Goal: Task Accomplishment & Management: Manage account settings

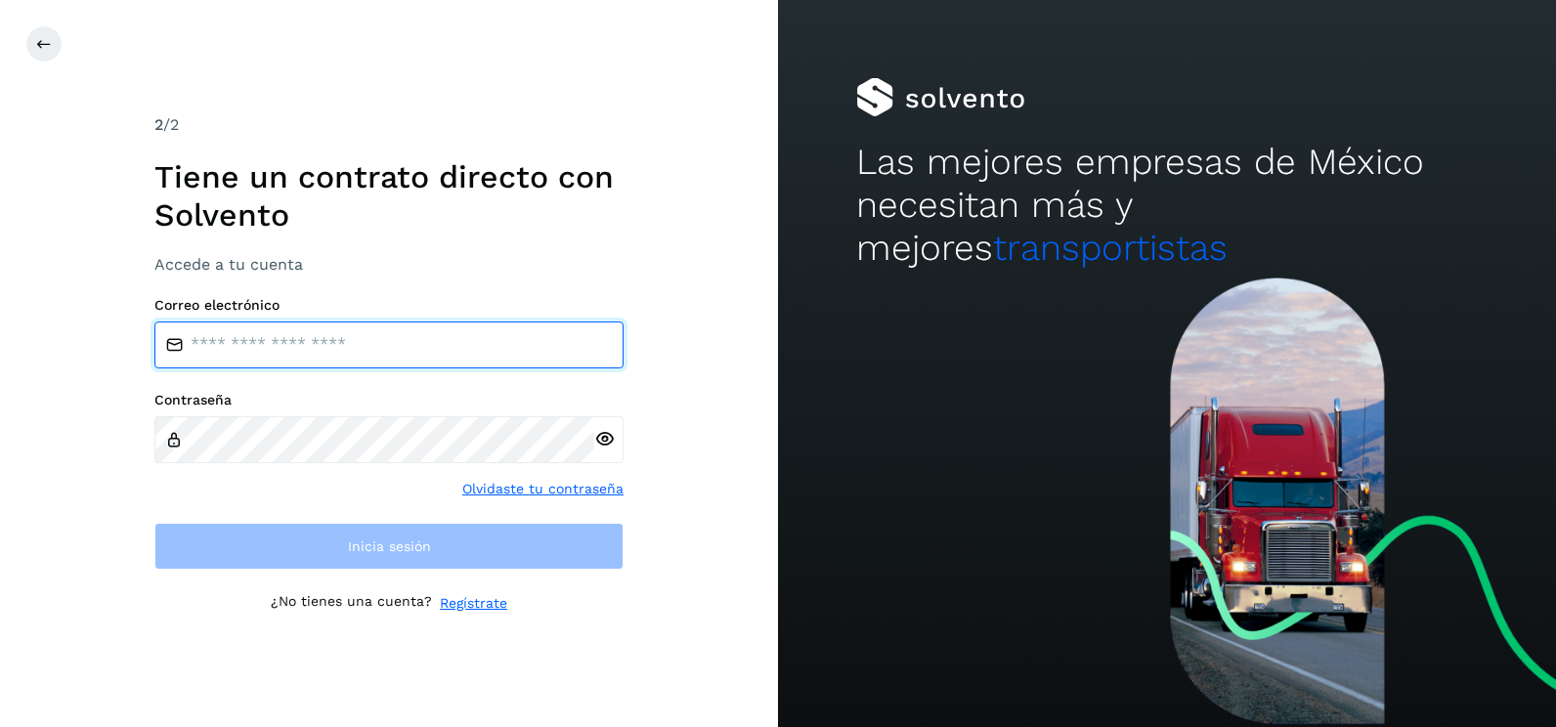
type input "**********"
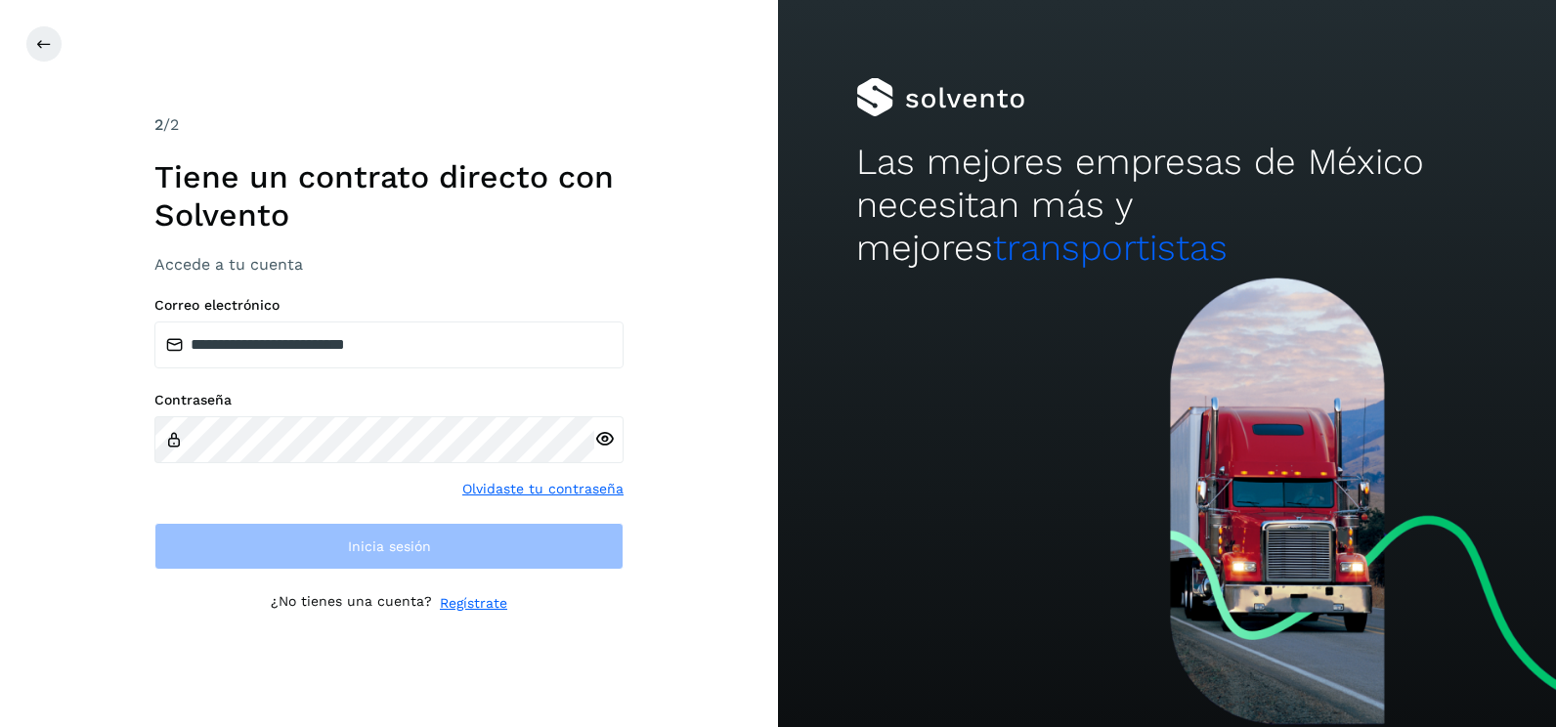
click at [795, 441] on div at bounding box center [1167, 501] width 778 height 449
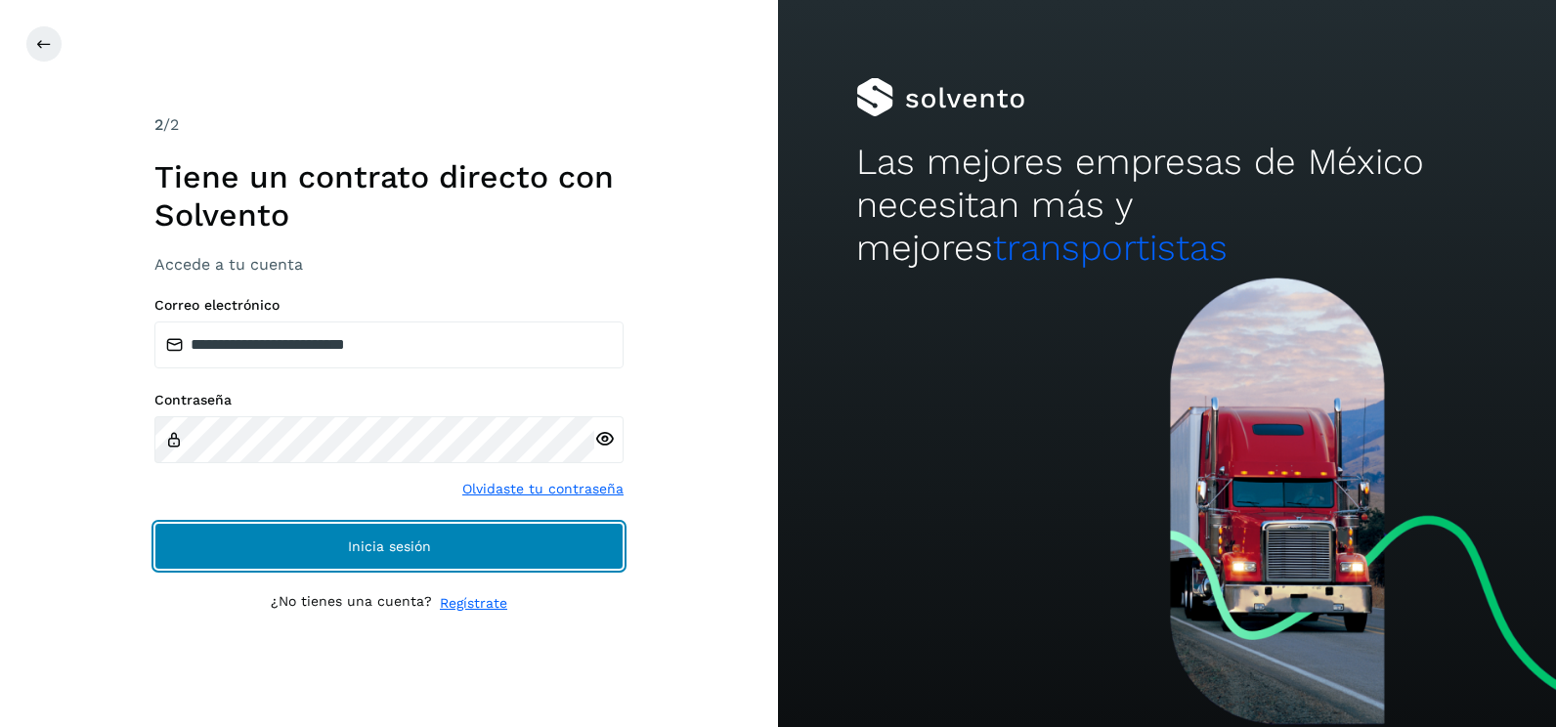
click at [579, 538] on button "Inicia sesión" at bounding box center [388, 546] width 469 height 47
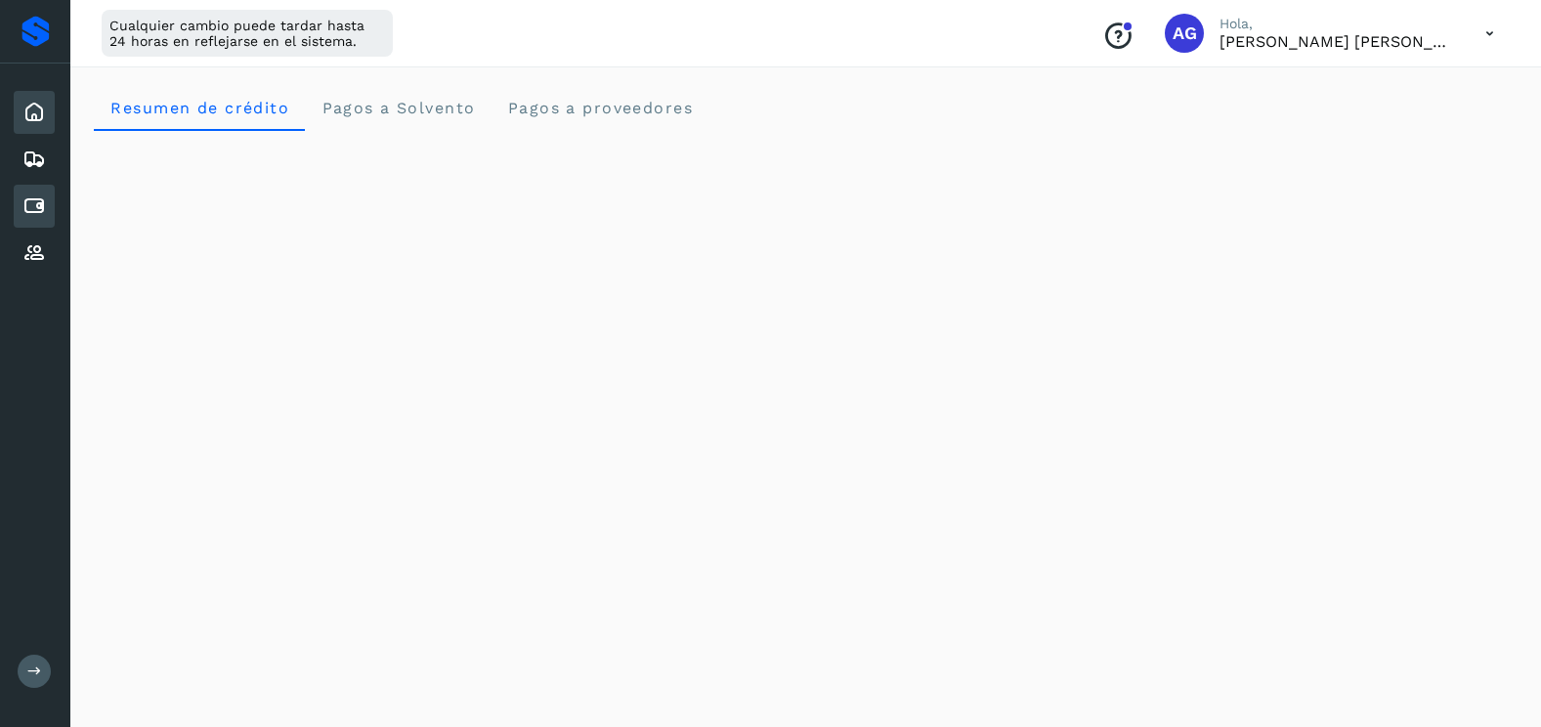
click at [48, 209] on div "Cuentas por pagar" at bounding box center [34, 206] width 41 height 43
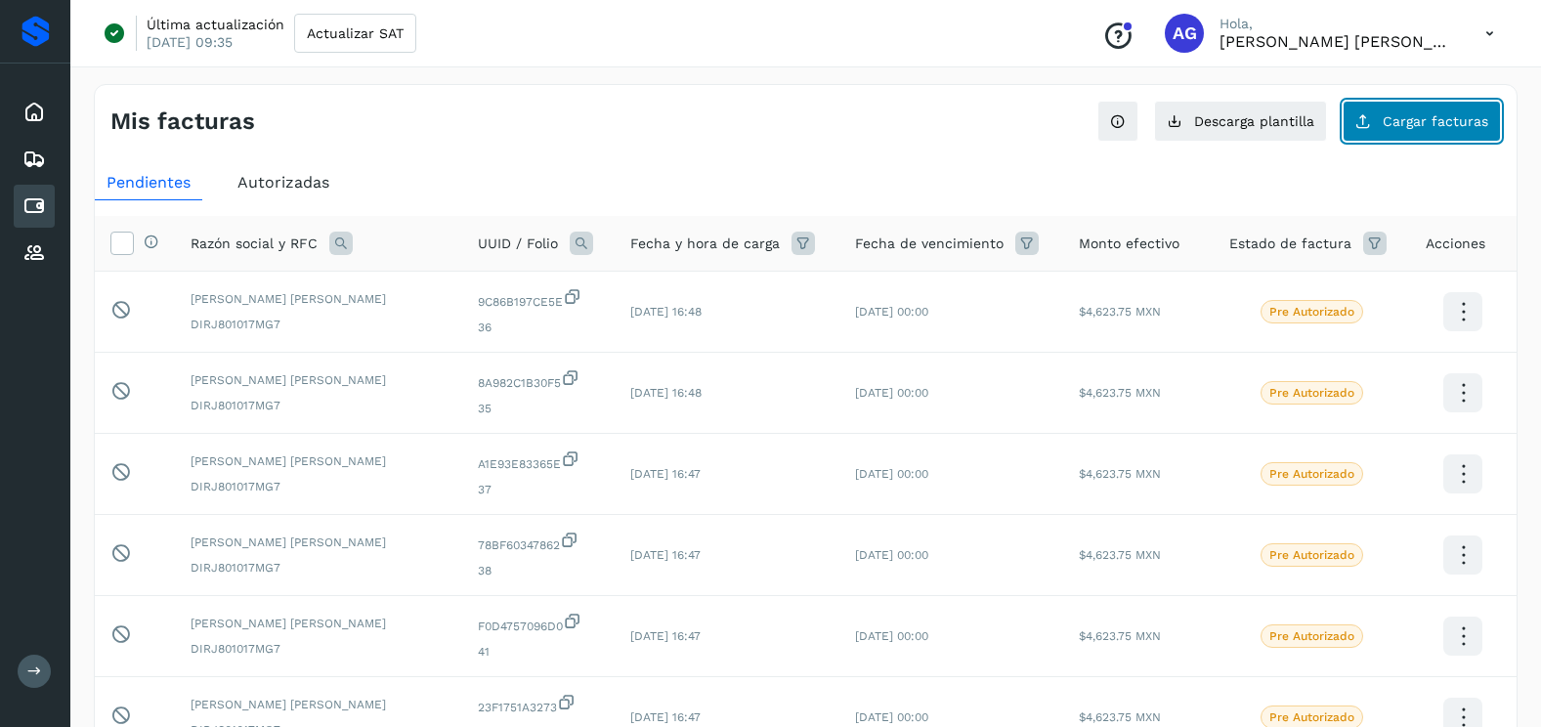
click at [1458, 115] on span "Cargar facturas" at bounding box center [1436, 121] width 106 height 14
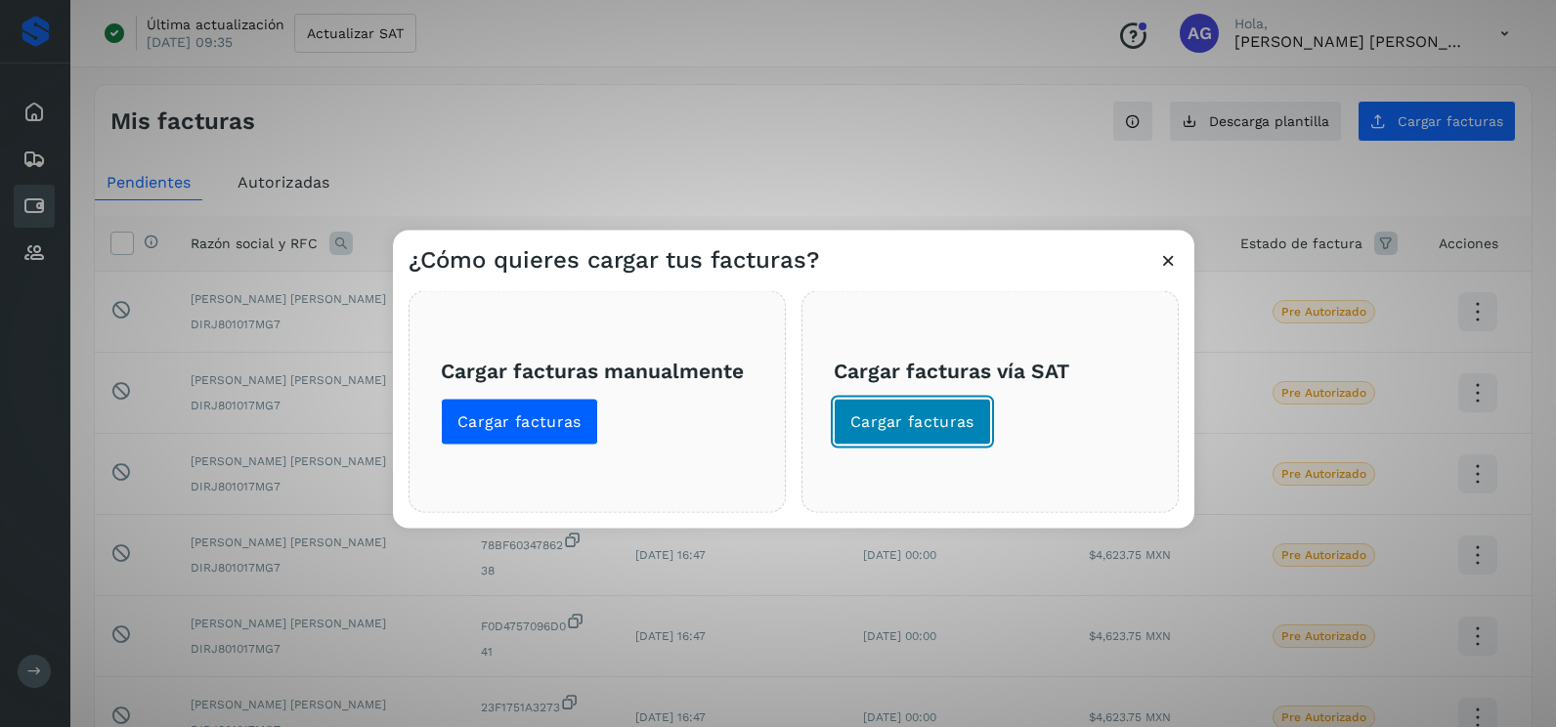
click at [941, 424] on span "Cargar facturas" at bounding box center [912, 421] width 124 height 21
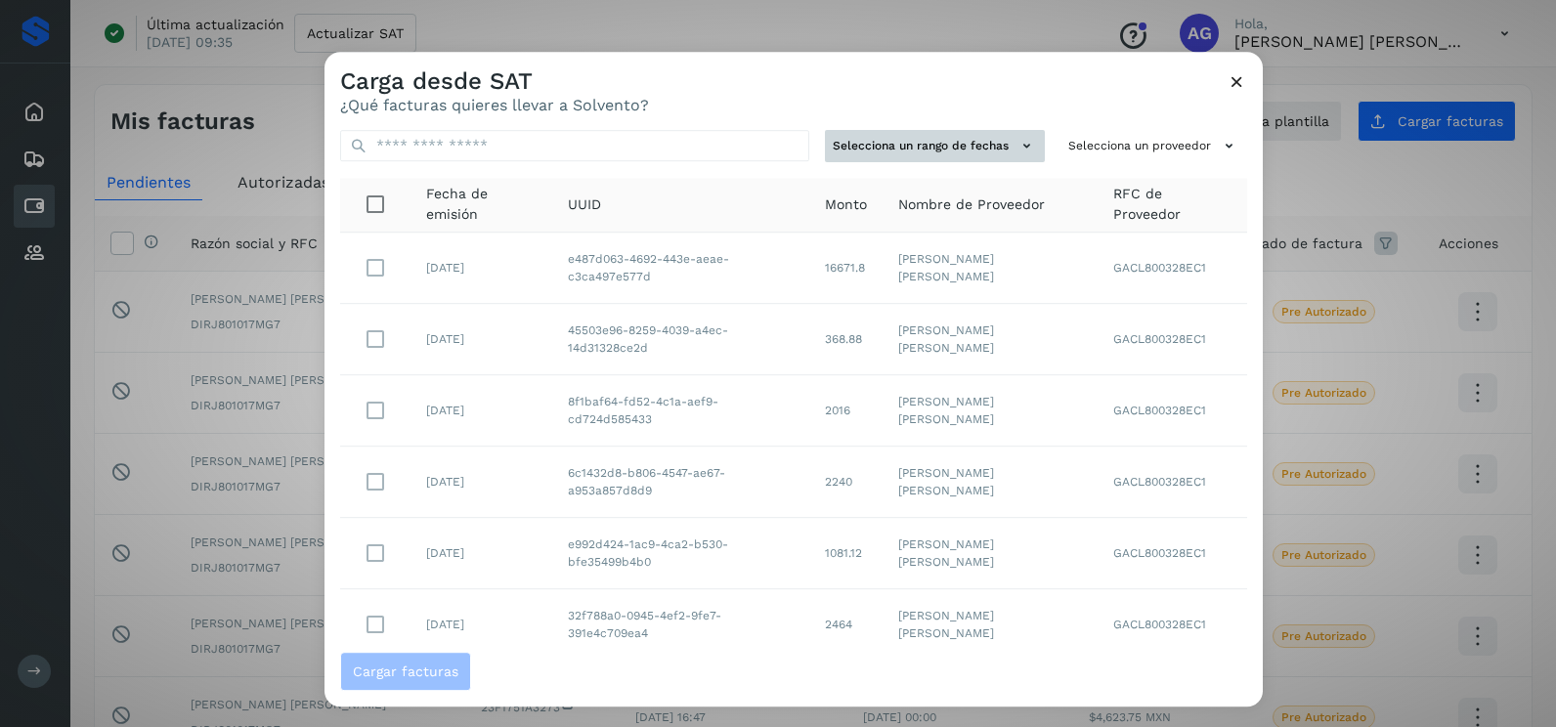
click at [980, 145] on button "Selecciona un rango de fechas" at bounding box center [935, 146] width 220 height 32
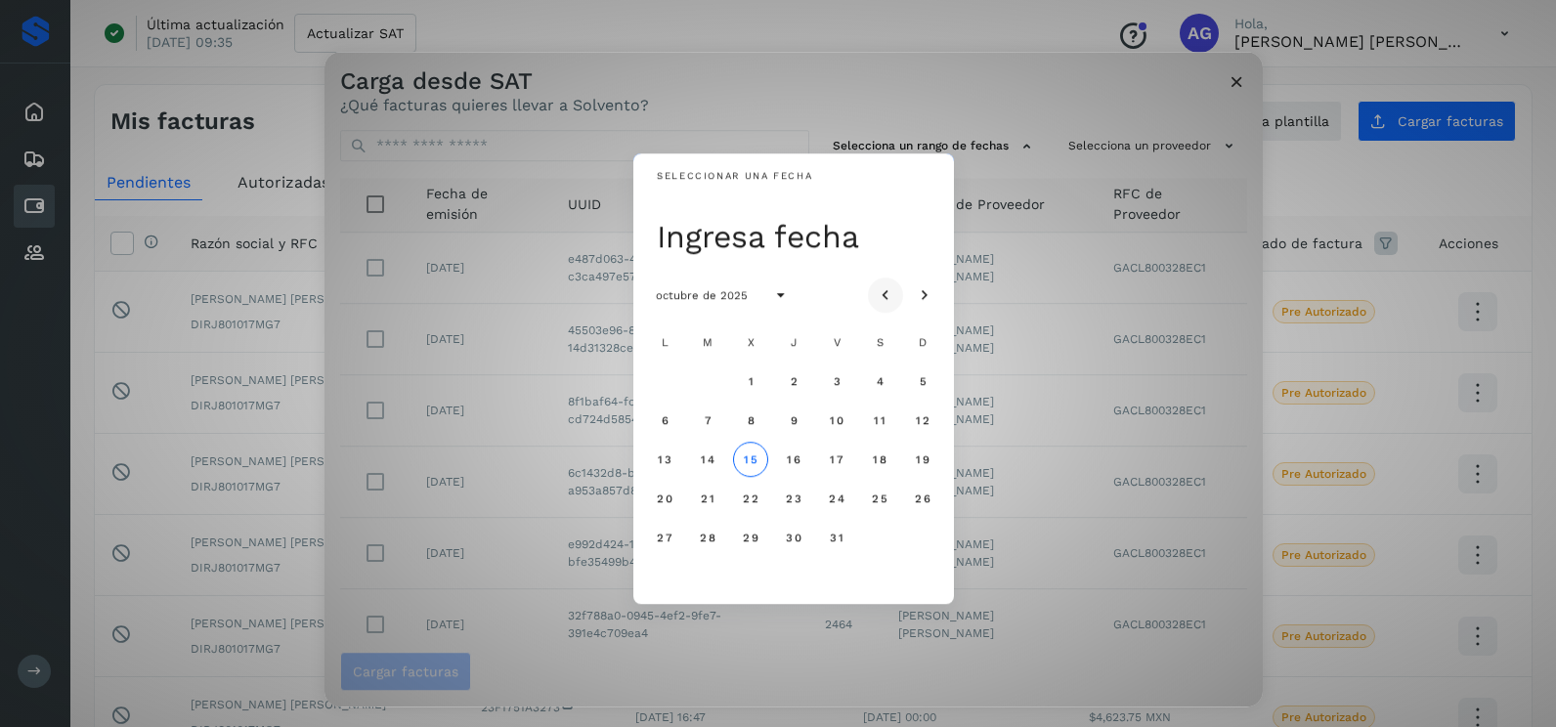
click at [880, 277] on button "Mes anterior" at bounding box center [885, 294] width 35 height 35
click at [798, 492] on span "25" at bounding box center [793, 498] width 17 height 14
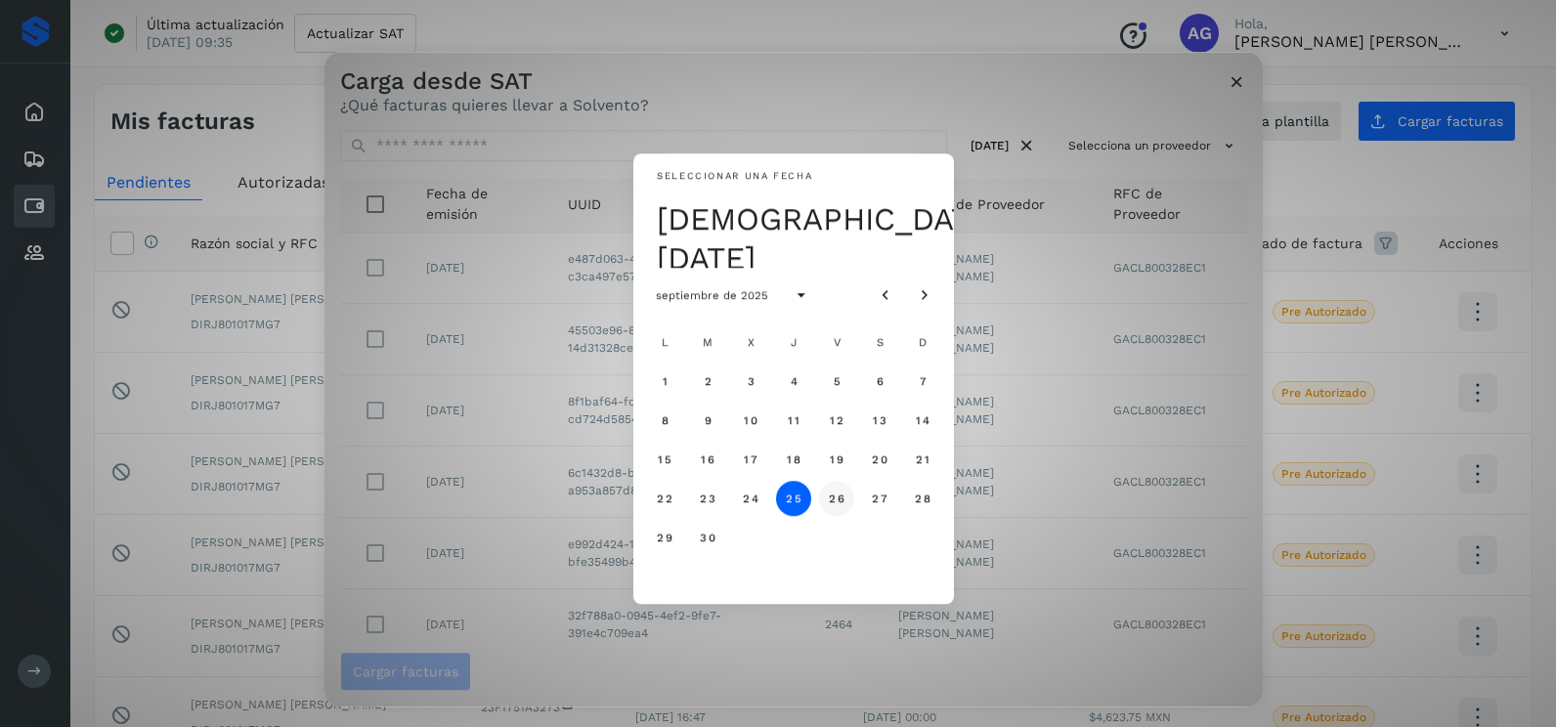
click at [831, 501] on span "26" at bounding box center [836, 498] width 17 height 14
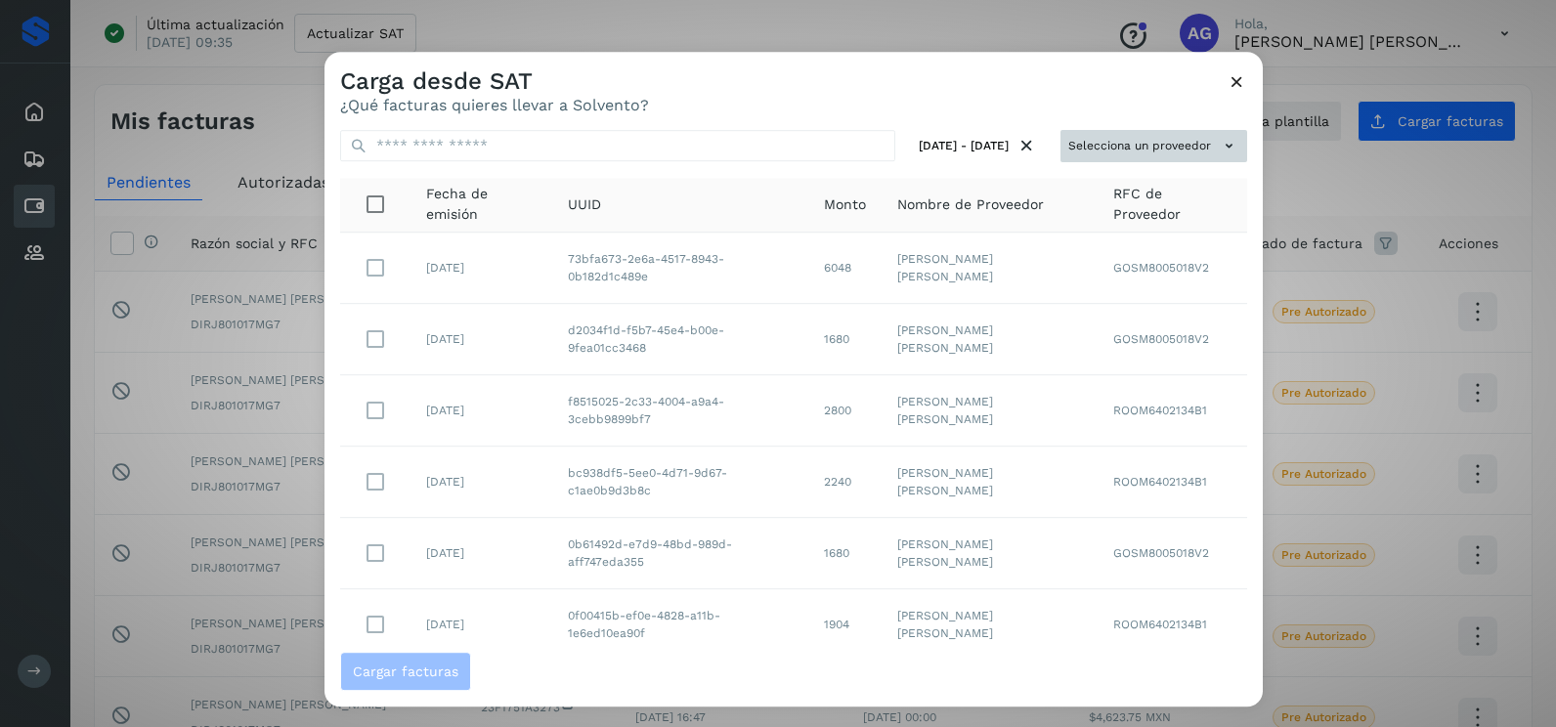
click at [1090, 142] on button "Selecciona un proveedor" at bounding box center [1153, 146] width 187 height 32
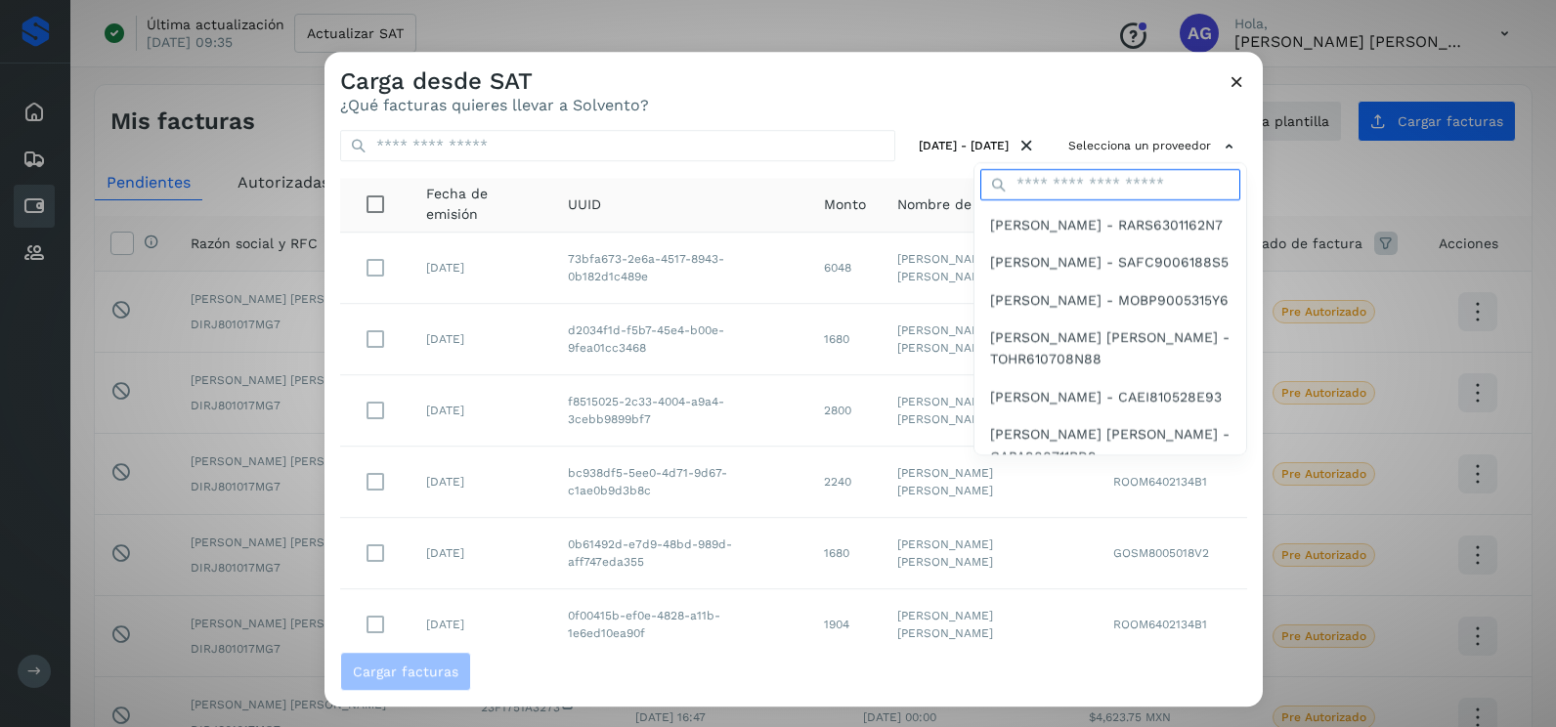
click at [1087, 182] on input "text" at bounding box center [1110, 184] width 260 height 31
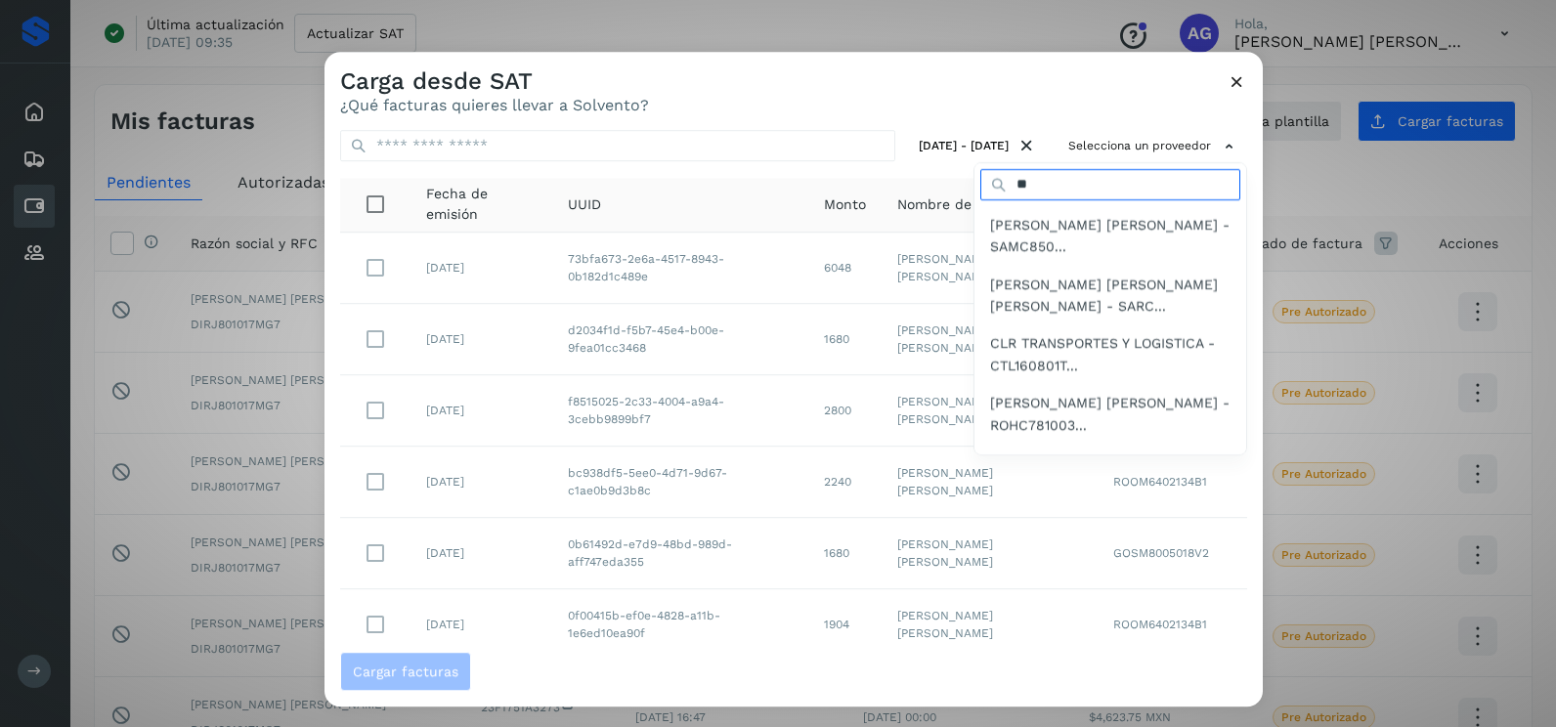
type input "**********"
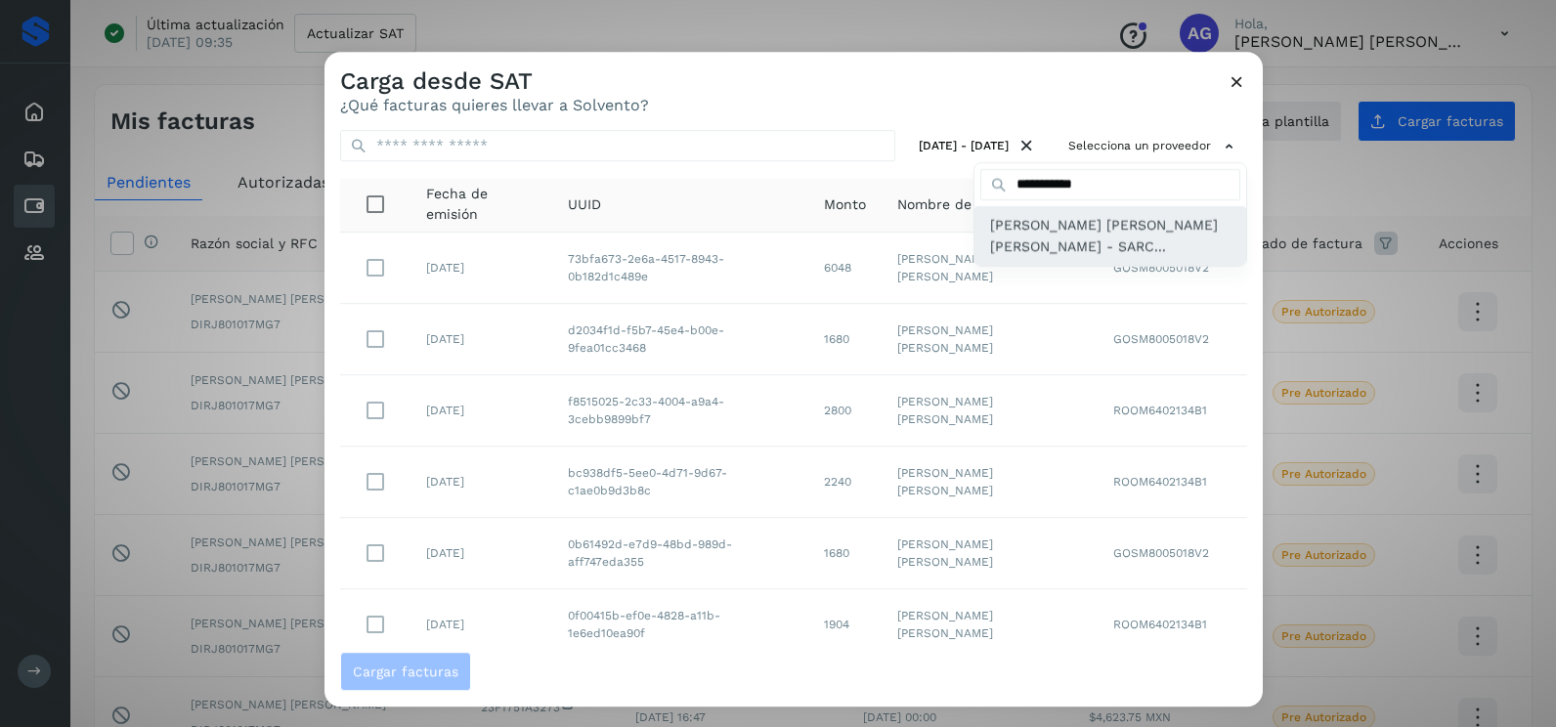
click at [1032, 216] on span "[PERSON_NAME] [PERSON_NAME] [PERSON_NAME] - SARC..." at bounding box center [1110, 236] width 240 height 44
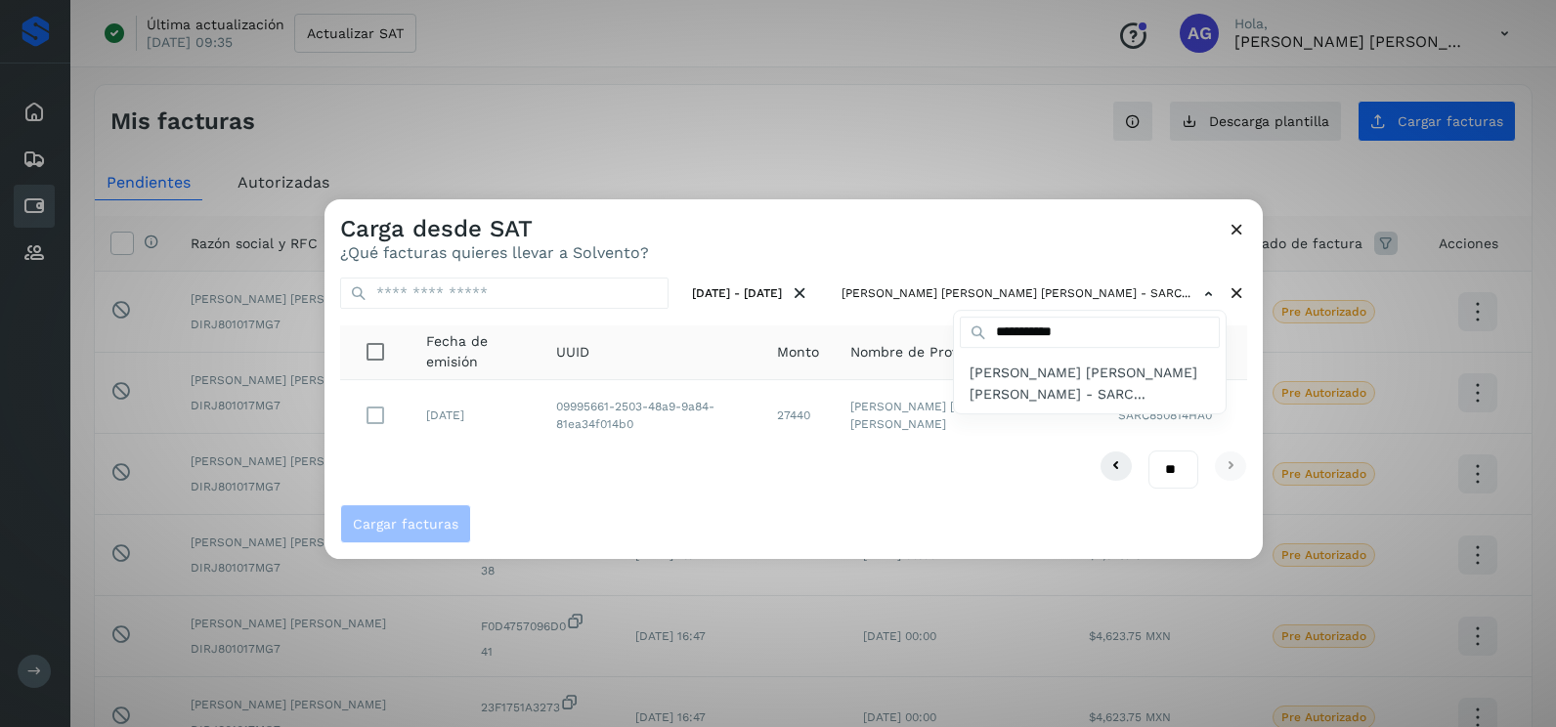
click at [379, 412] on div at bounding box center [1102, 562] width 1556 height 727
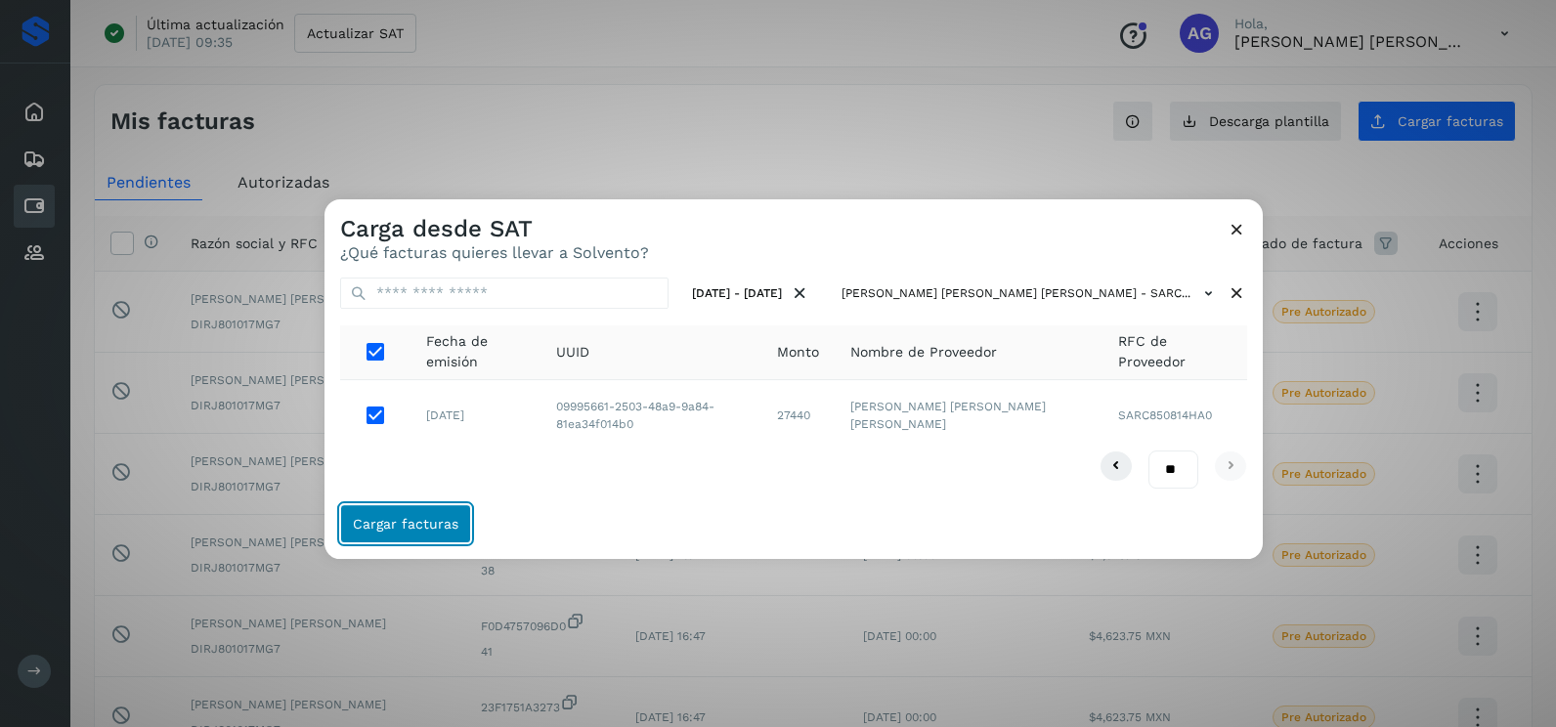
click at [412, 529] on span "Cargar facturas" at bounding box center [406, 524] width 106 height 14
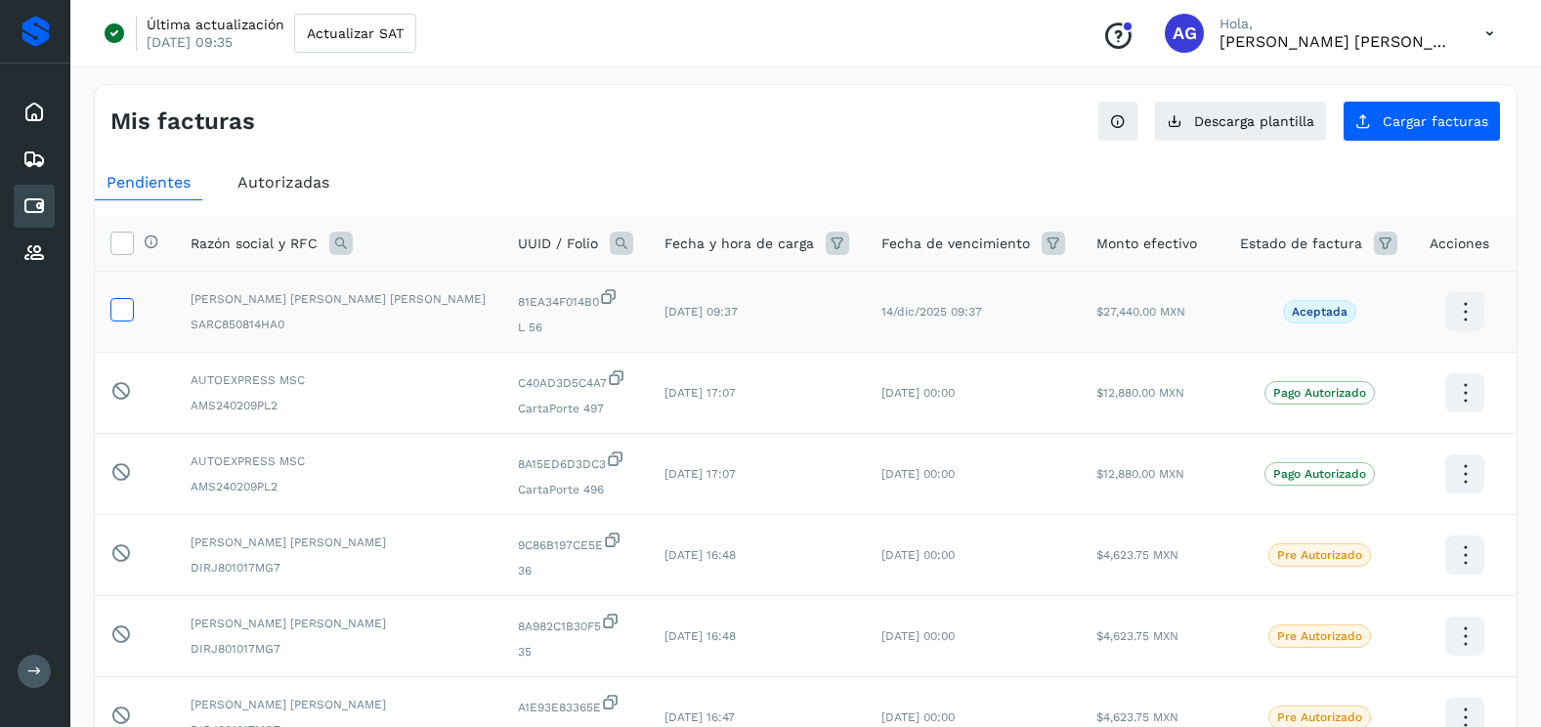
click at [120, 311] on icon at bounding box center [121, 308] width 21 height 21
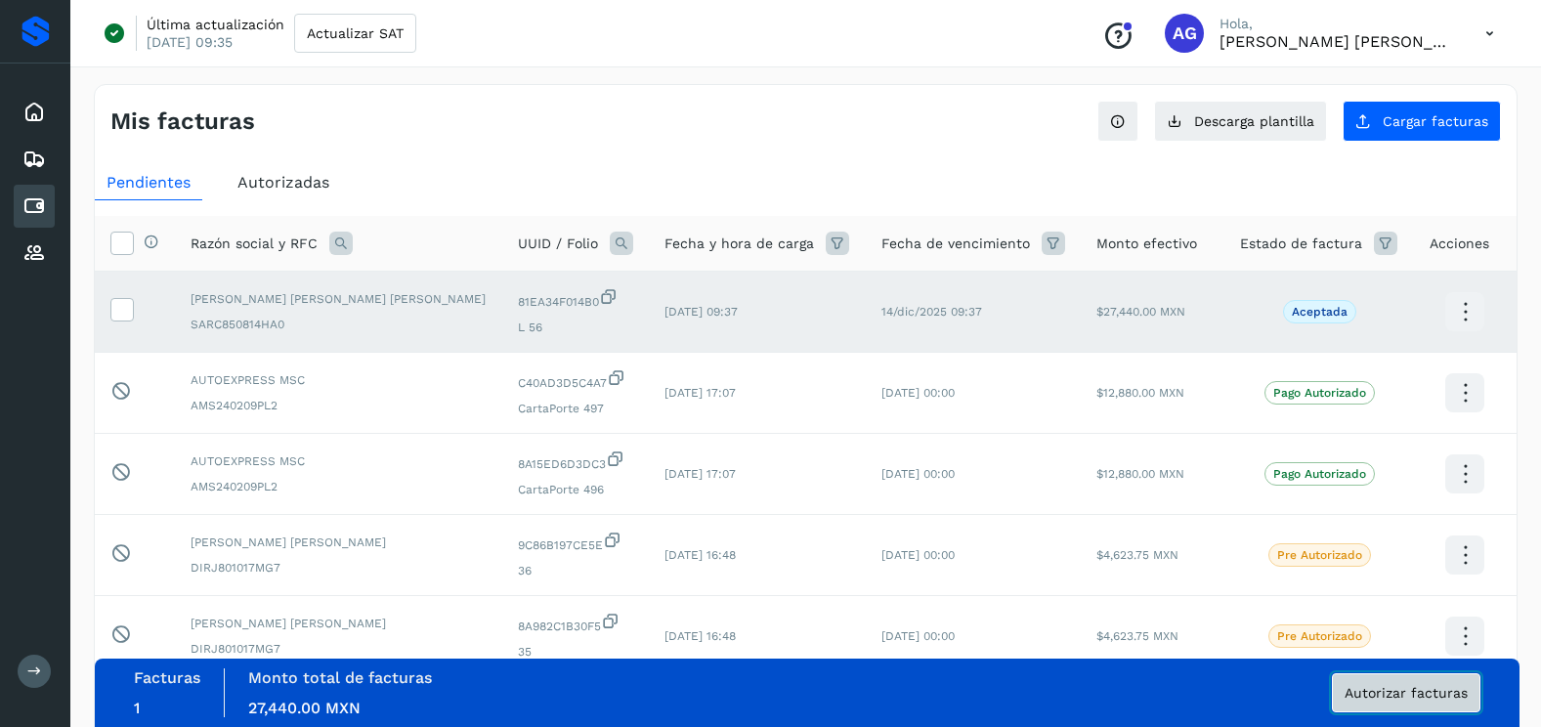
click at [1446, 691] on span "Autorizar facturas" at bounding box center [1405, 693] width 123 height 14
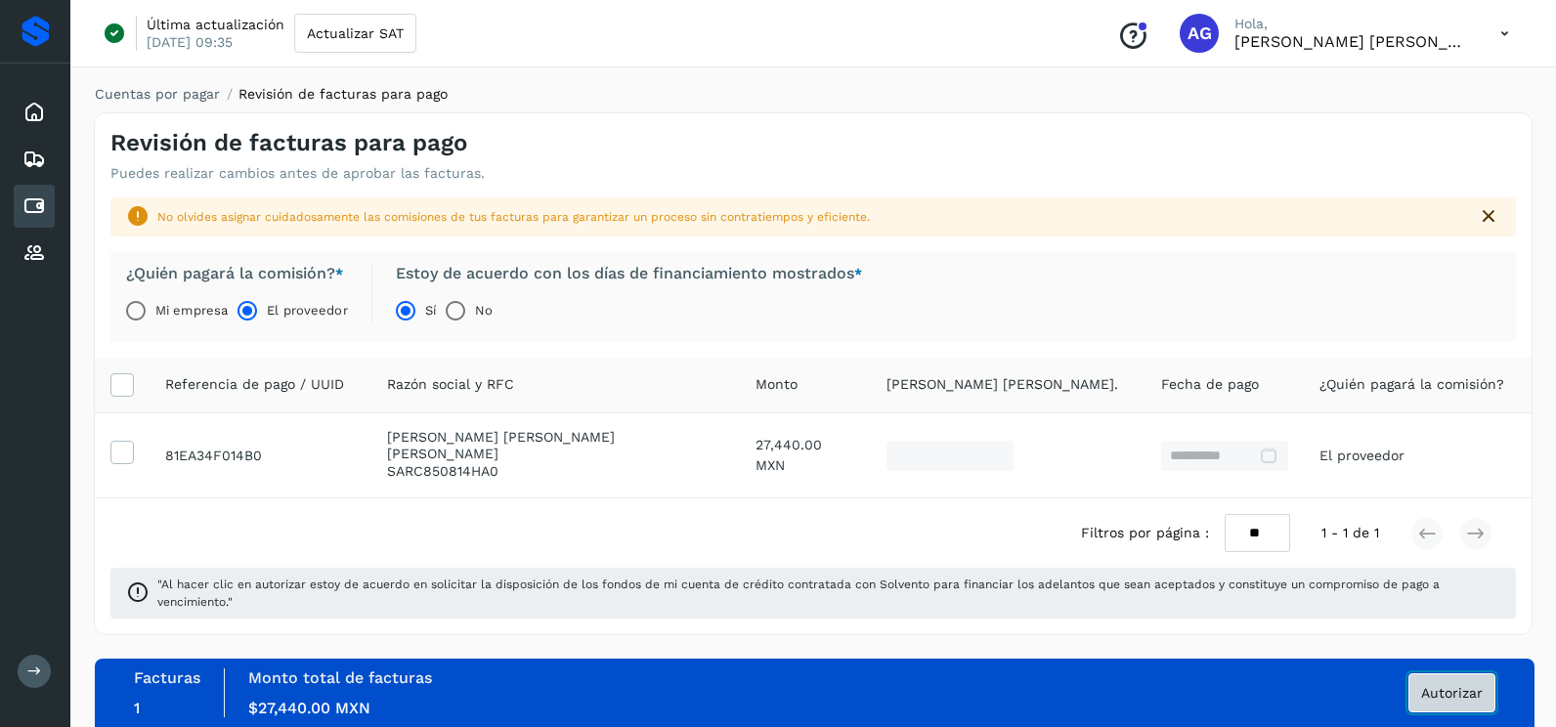
click at [1443, 708] on button "Autorizar" at bounding box center [1451, 692] width 87 height 39
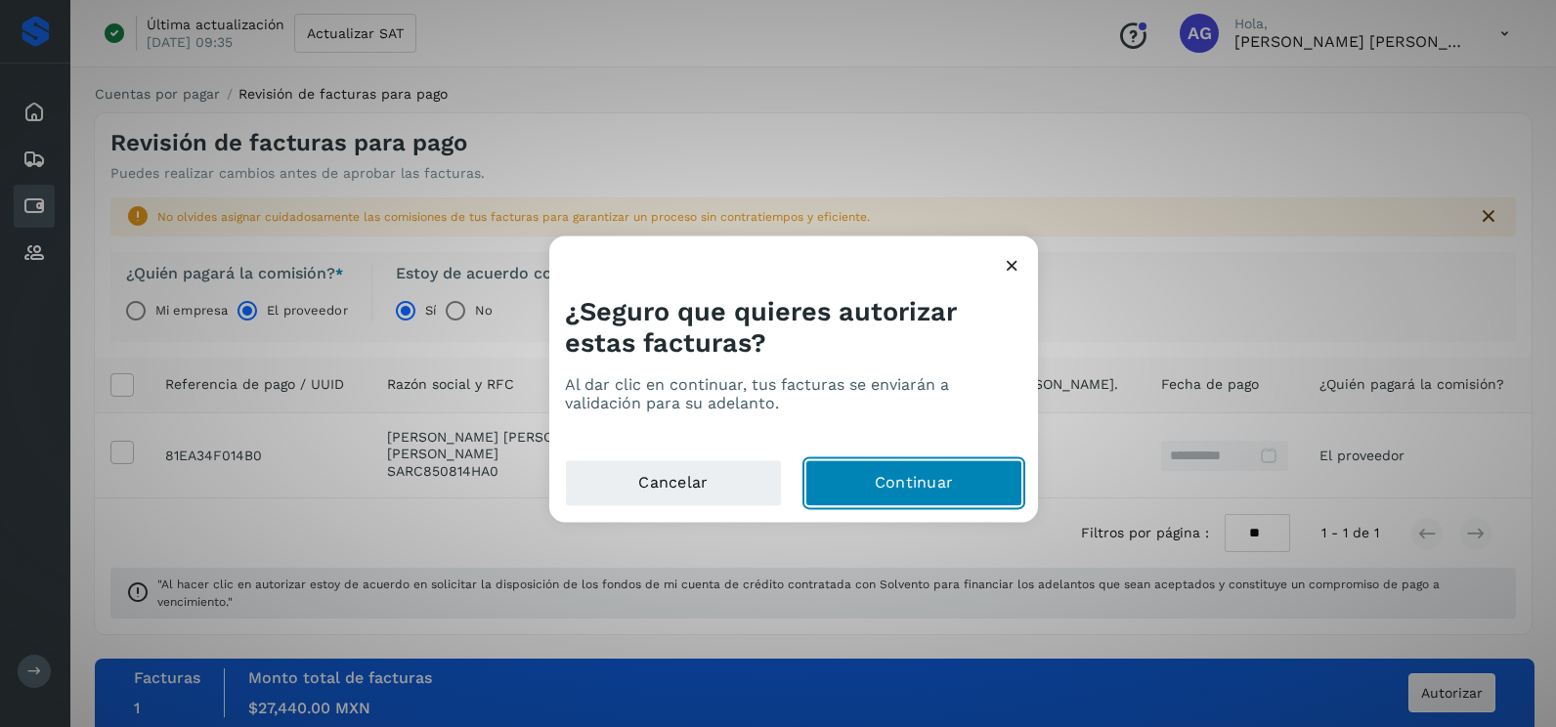
click at [958, 468] on button "Continuar" at bounding box center [913, 483] width 217 height 47
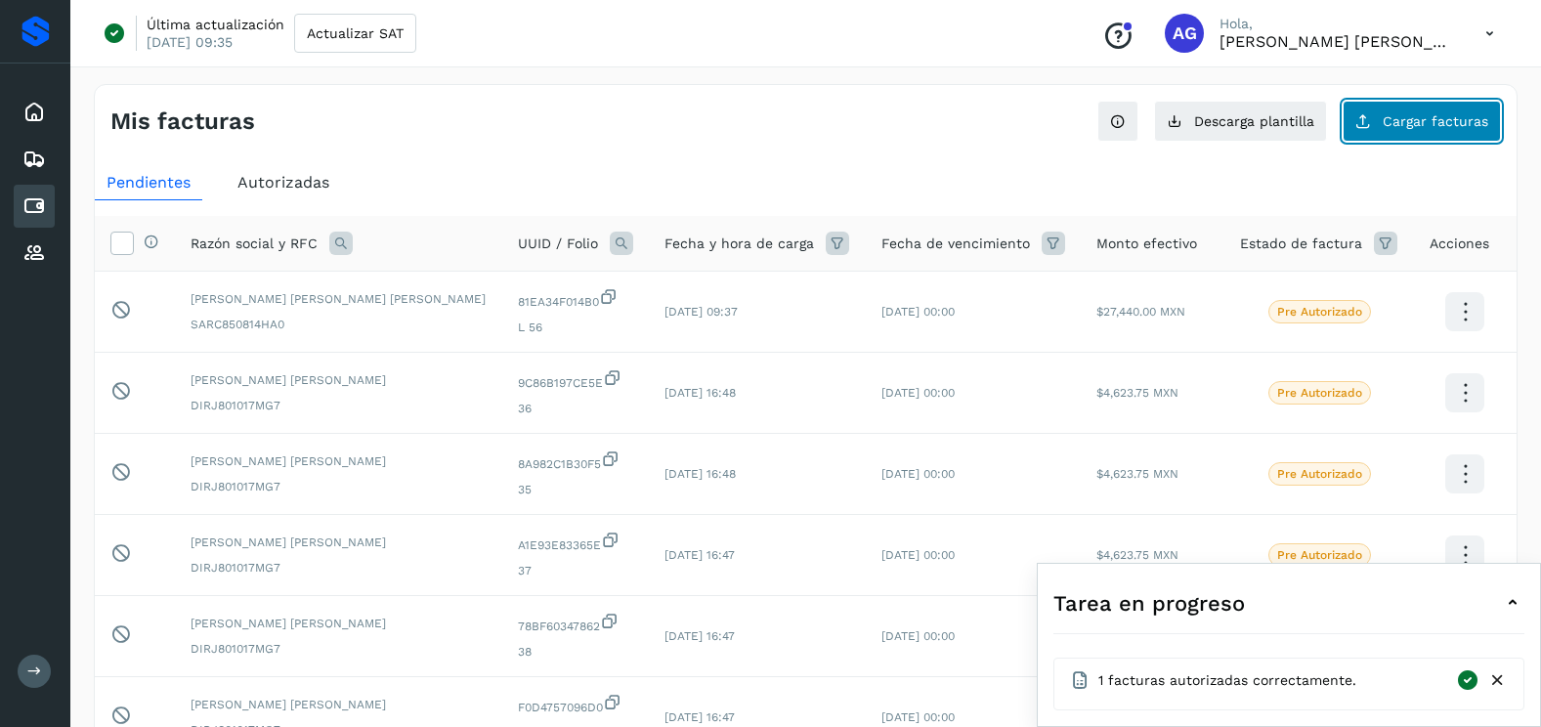
click at [1440, 110] on button "Cargar facturas" at bounding box center [1422, 121] width 158 height 41
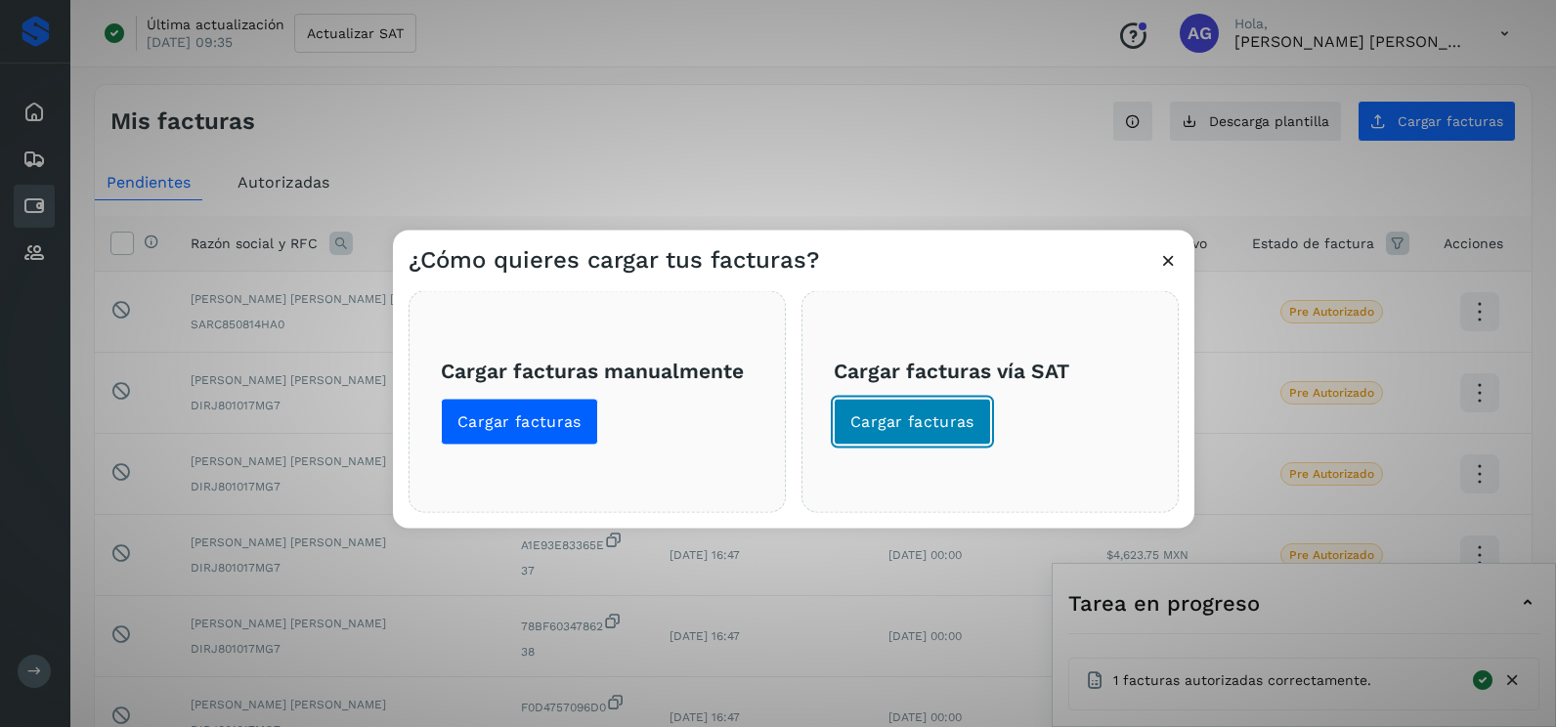
click at [898, 432] on span "Cargar facturas" at bounding box center [912, 421] width 124 height 21
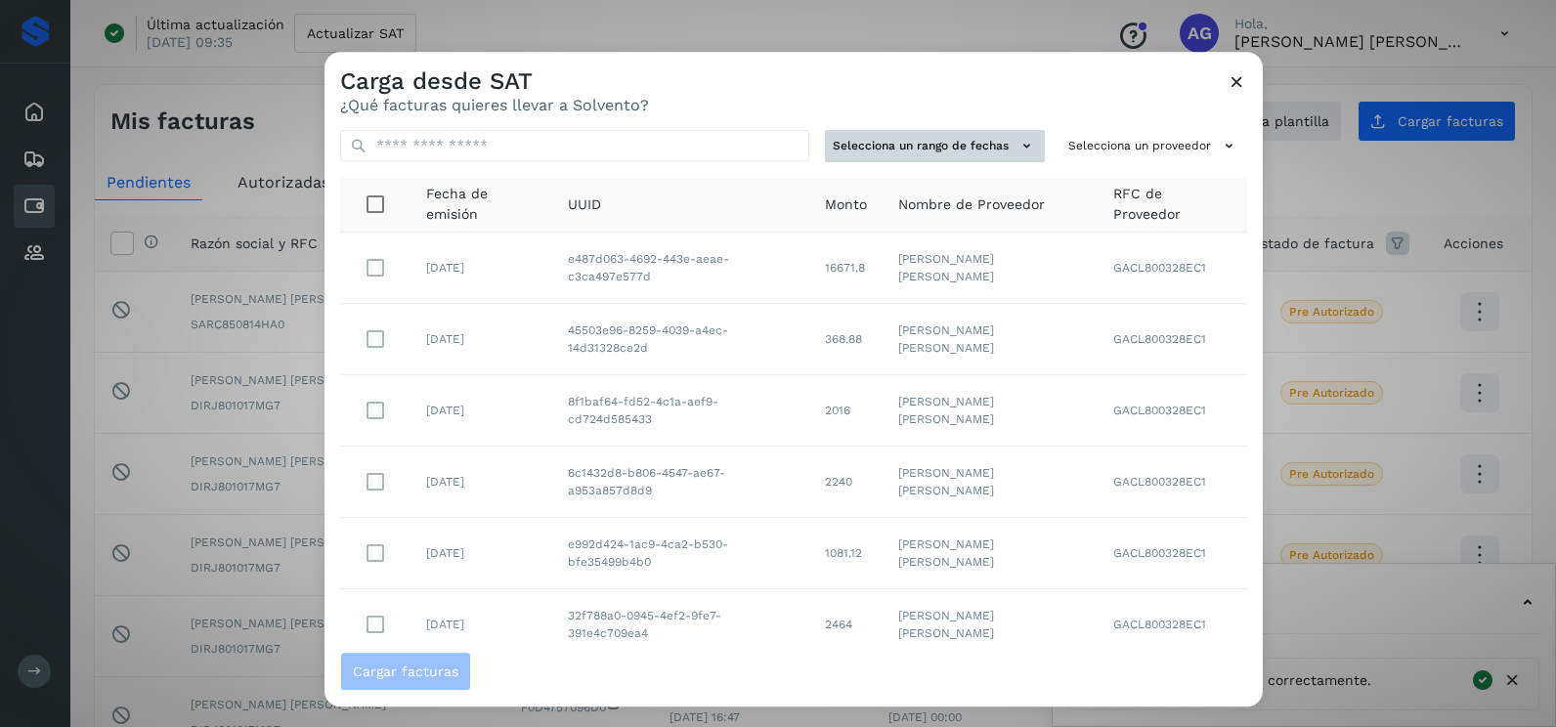
click at [913, 135] on button "Selecciona un rango de fechas" at bounding box center [935, 146] width 220 height 32
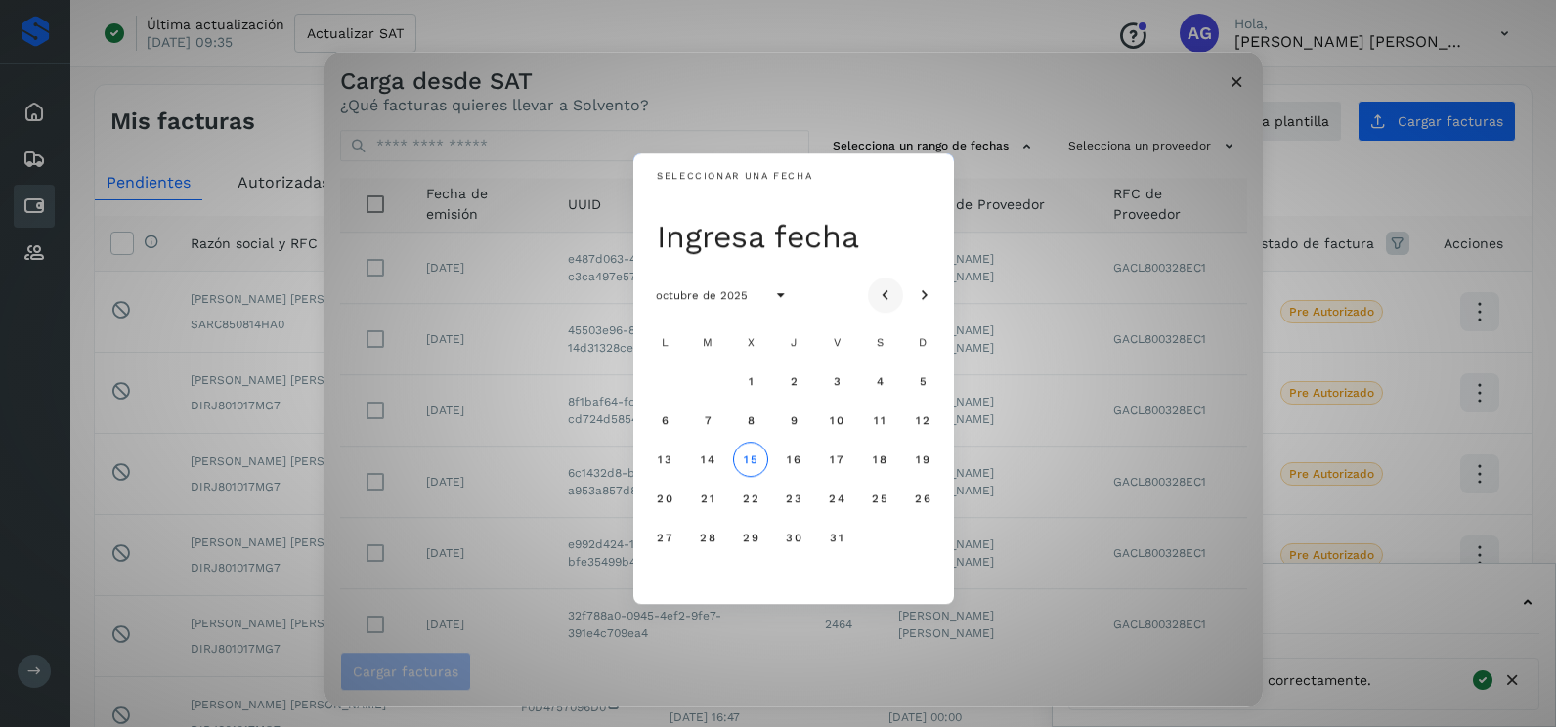
click at [874, 290] on button "Mes anterior" at bounding box center [885, 294] width 35 height 35
drag, startPoint x: 715, startPoint y: 546, endPoint x: 715, endPoint y: 531, distance: 15.6
click at [715, 543] on button "30" at bounding box center [707, 537] width 35 height 35
drag, startPoint x: 932, startPoint y: 289, endPoint x: 896, endPoint y: 333, distance: 56.9
click at [931, 289] on icon "Mes siguiente" at bounding box center [925, 296] width 20 height 20
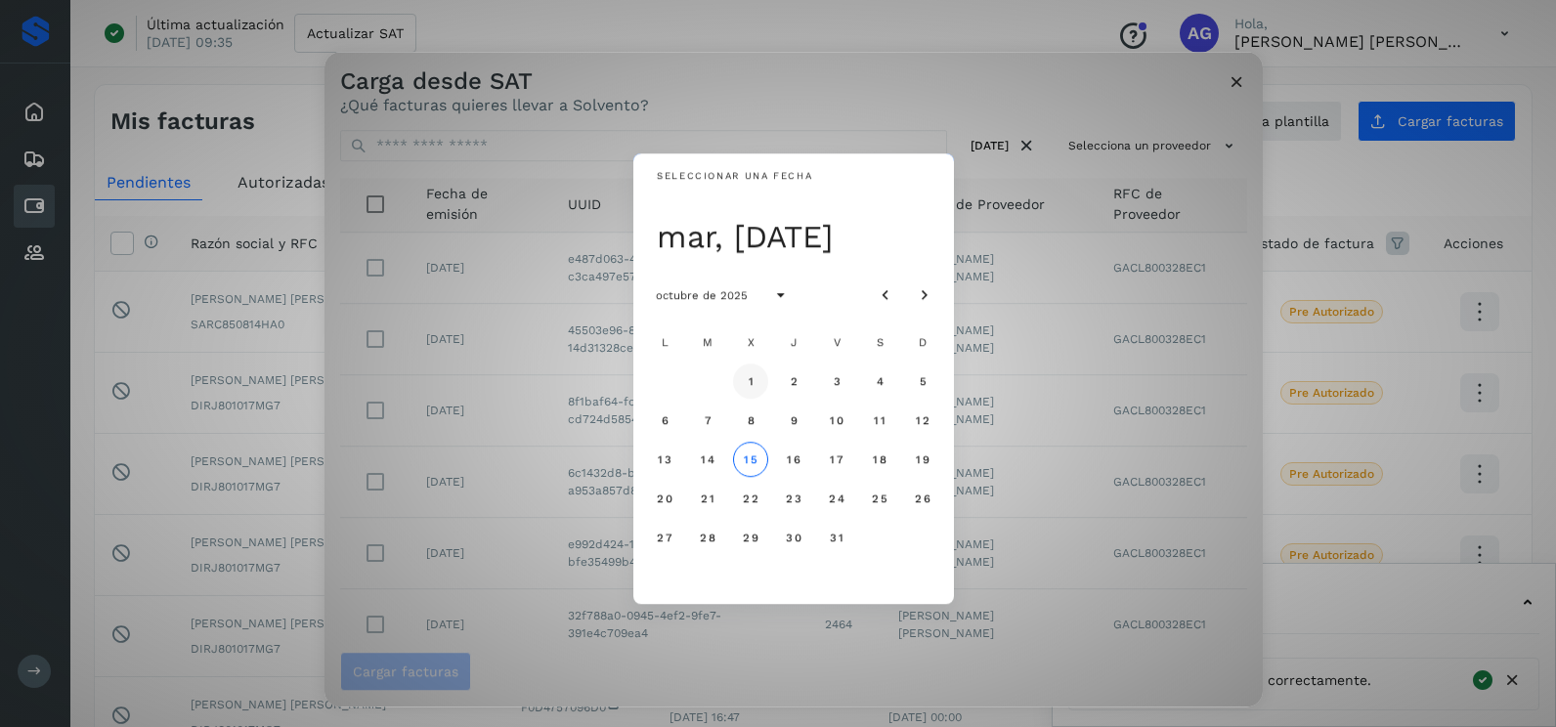
click at [750, 386] on span "1" at bounding box center [749, 381] width 7 height 14
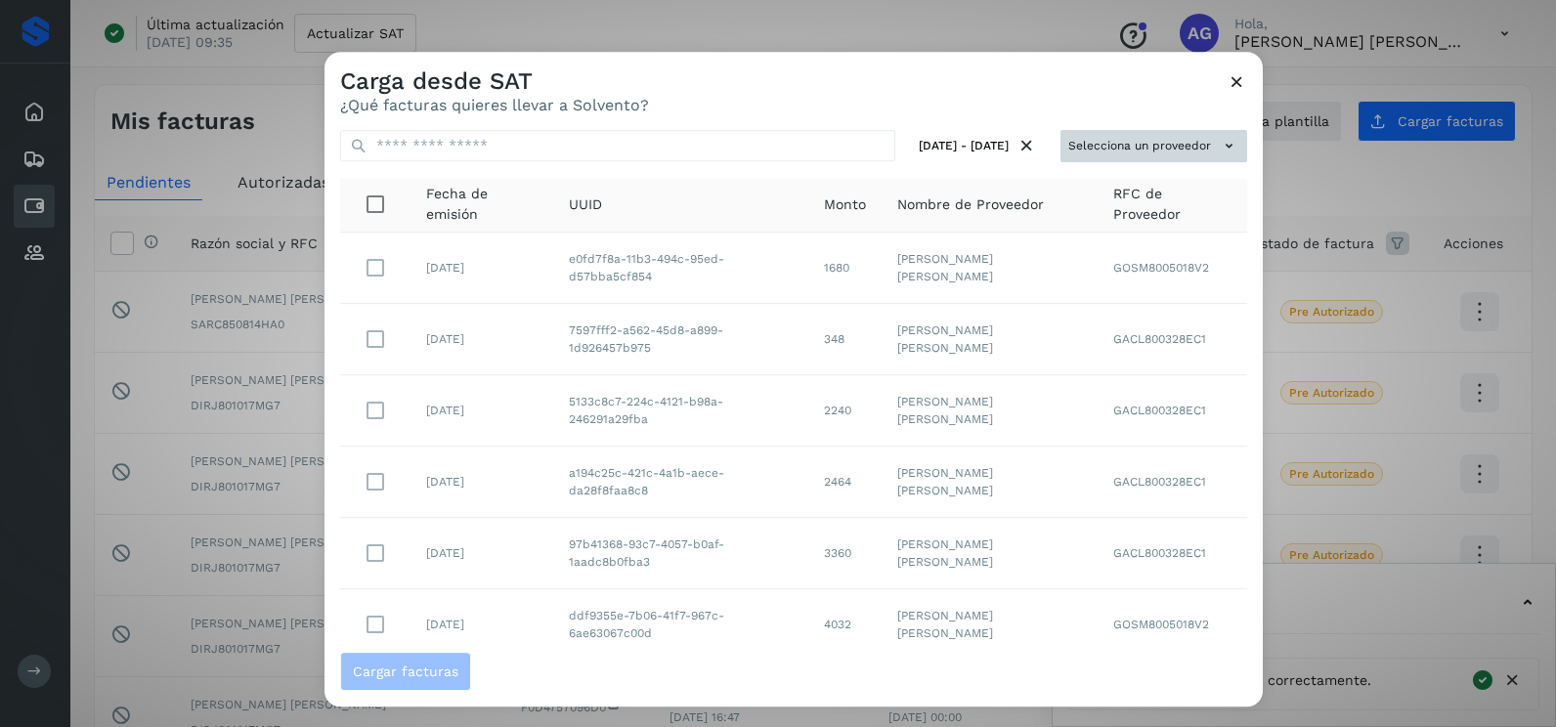
click at [1143, 143] on button "Selecciona un proveedor" at bounding box center [1153, 146] width 187 height 32
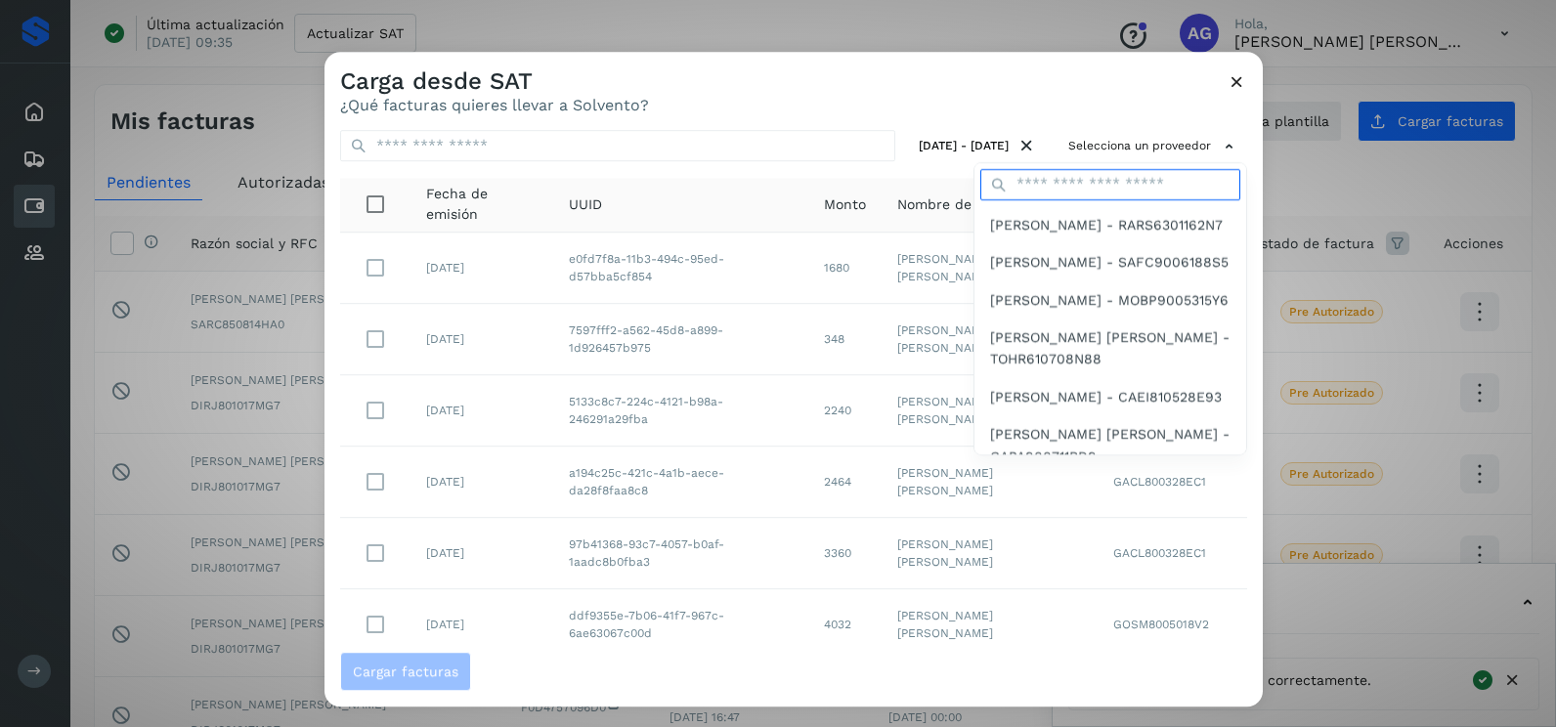
click at [1086, 182] on input "text" at bounding box center [1110, 184] width 260 height 31
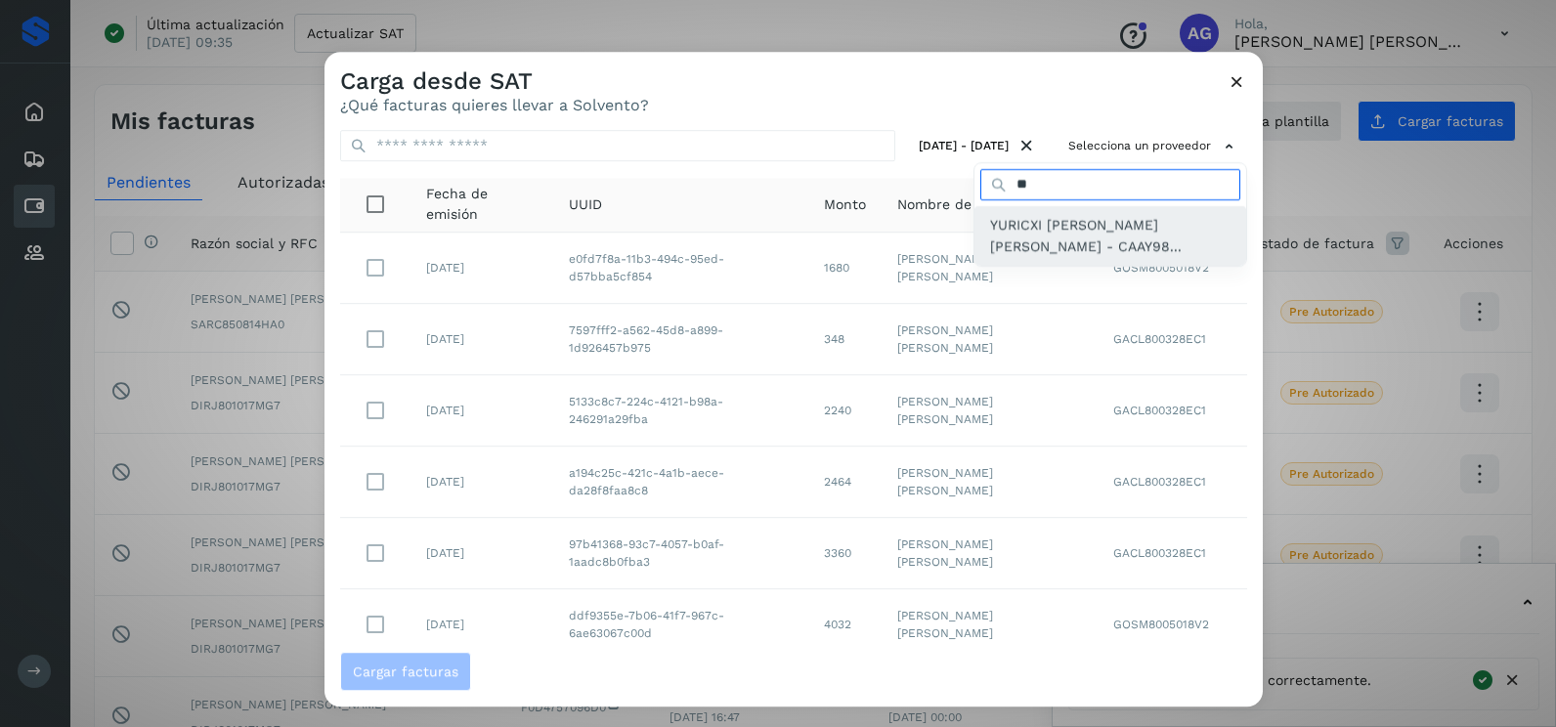
type input "**"
click at [1082, 260] on div "YURICXI [PERSON_NAME] [PERSON_NAME] - CAAY98..." at bounding box center [1110, 236] width 272 height 60
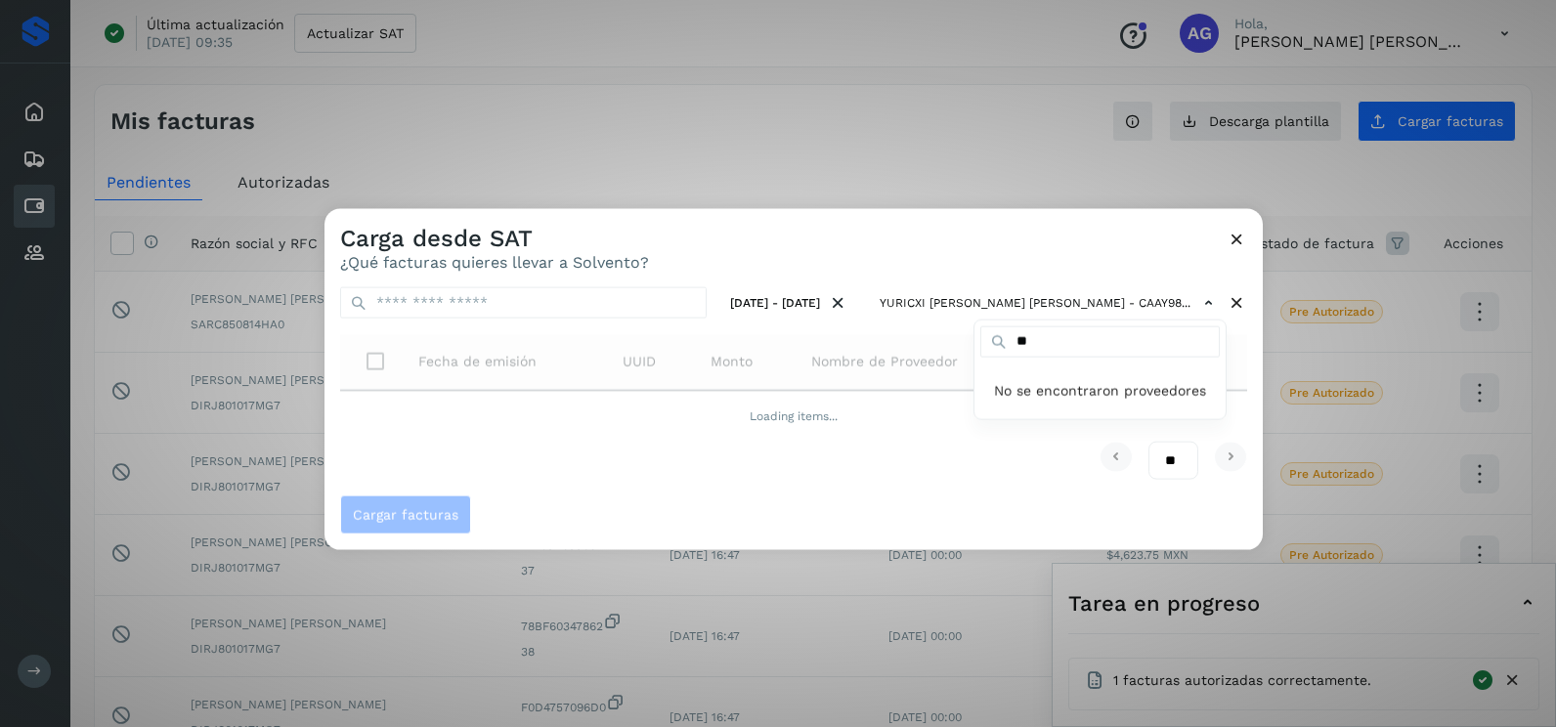
click at [1027, 244] on div at bounding box center [1102, 572] width 1556 height 727
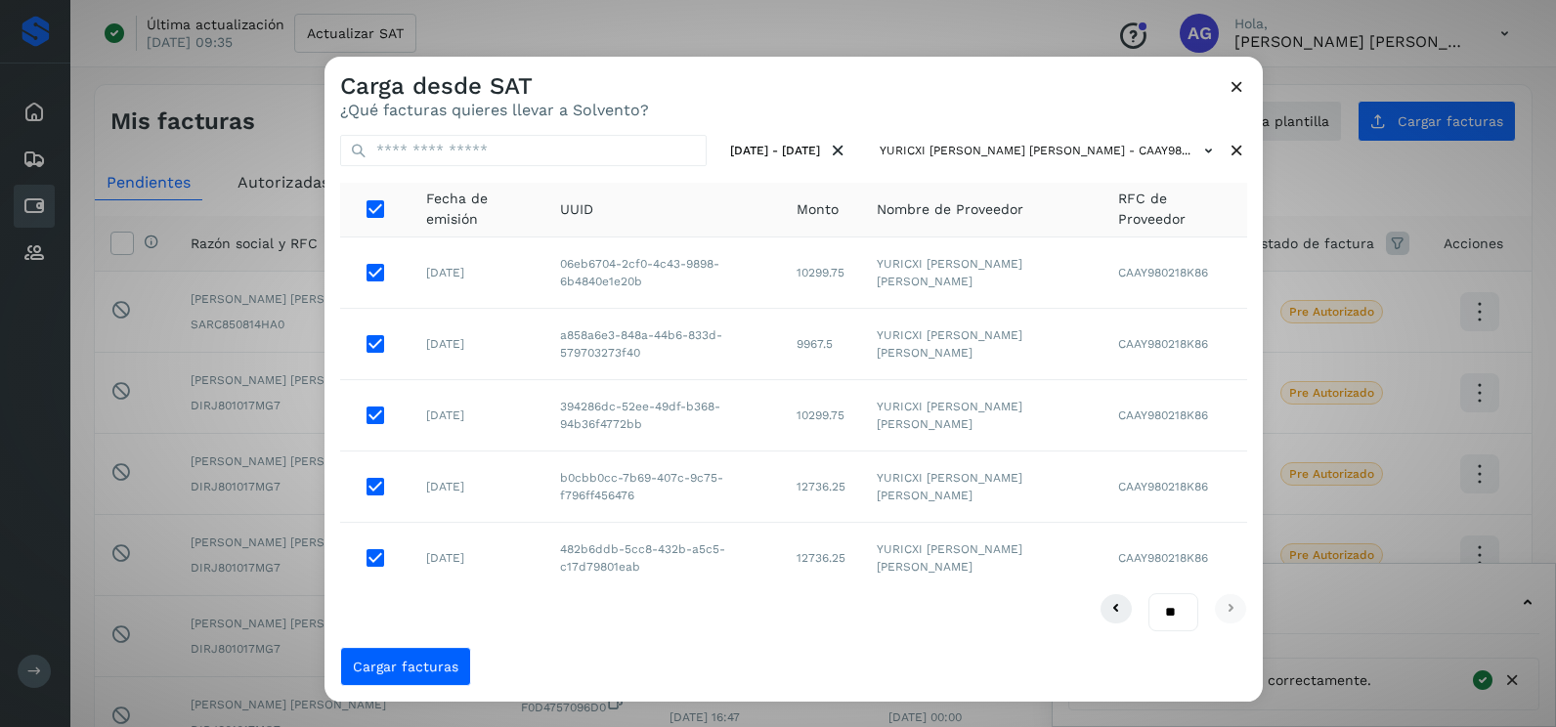
click at [419, 688] on div "Cargar facturas" at bounding box center [793, 674] width 938 height 55
click at [416, 680] on button "Cargar facturas" at bounding box center [405, 666] width 131 height 39
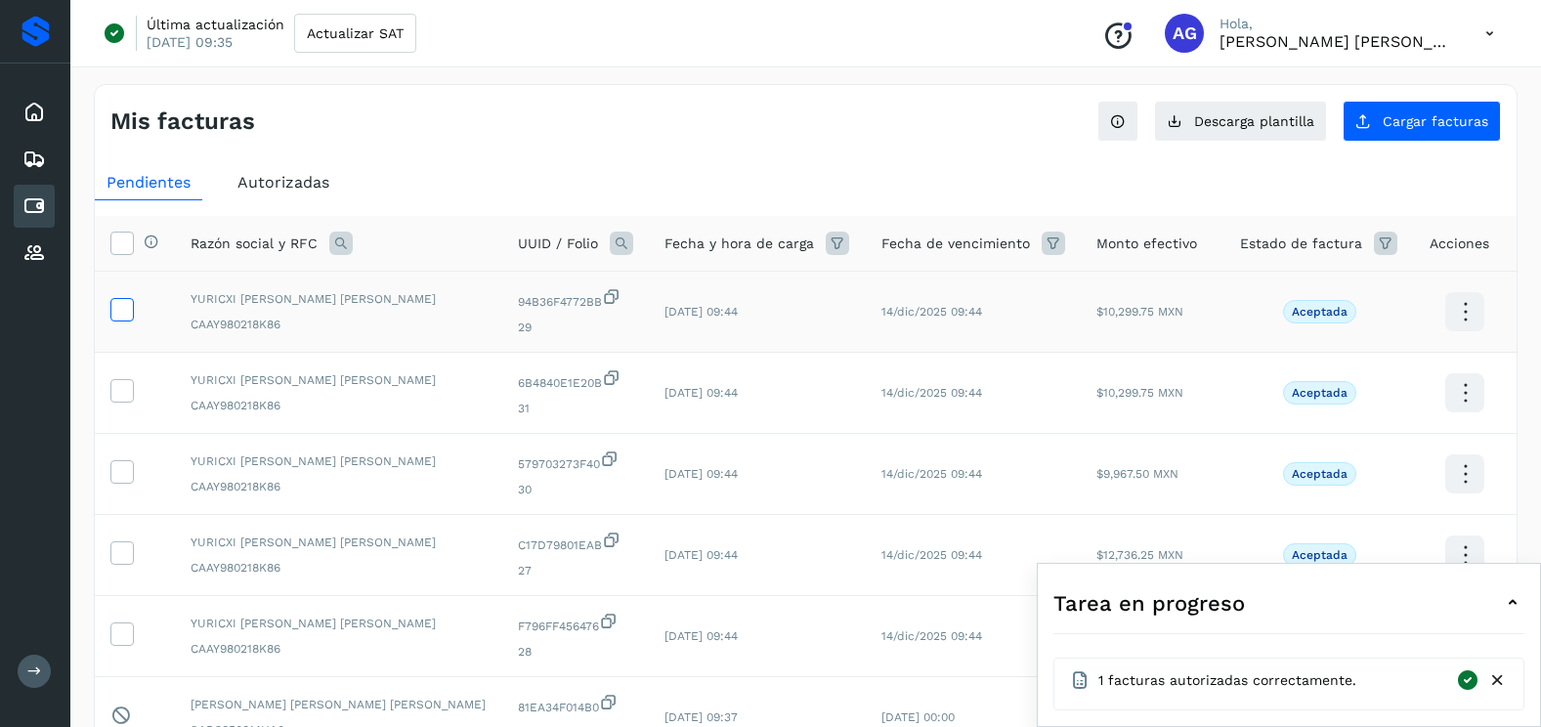
click at [127, 319] on span at bounding box center [121, 314] width 21 height 14
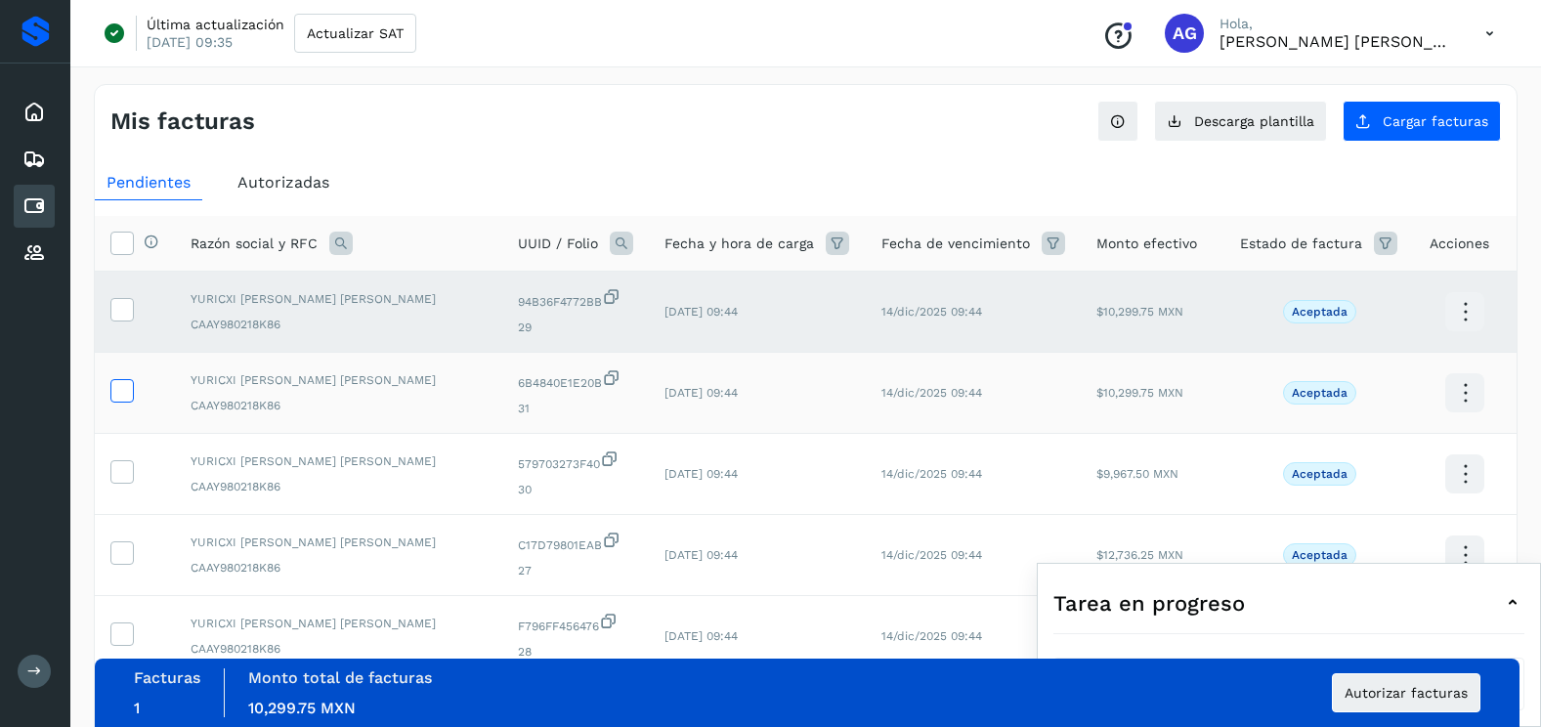
click at [126, 382] on icon at bounding box center [121, 389] width 21 height 21
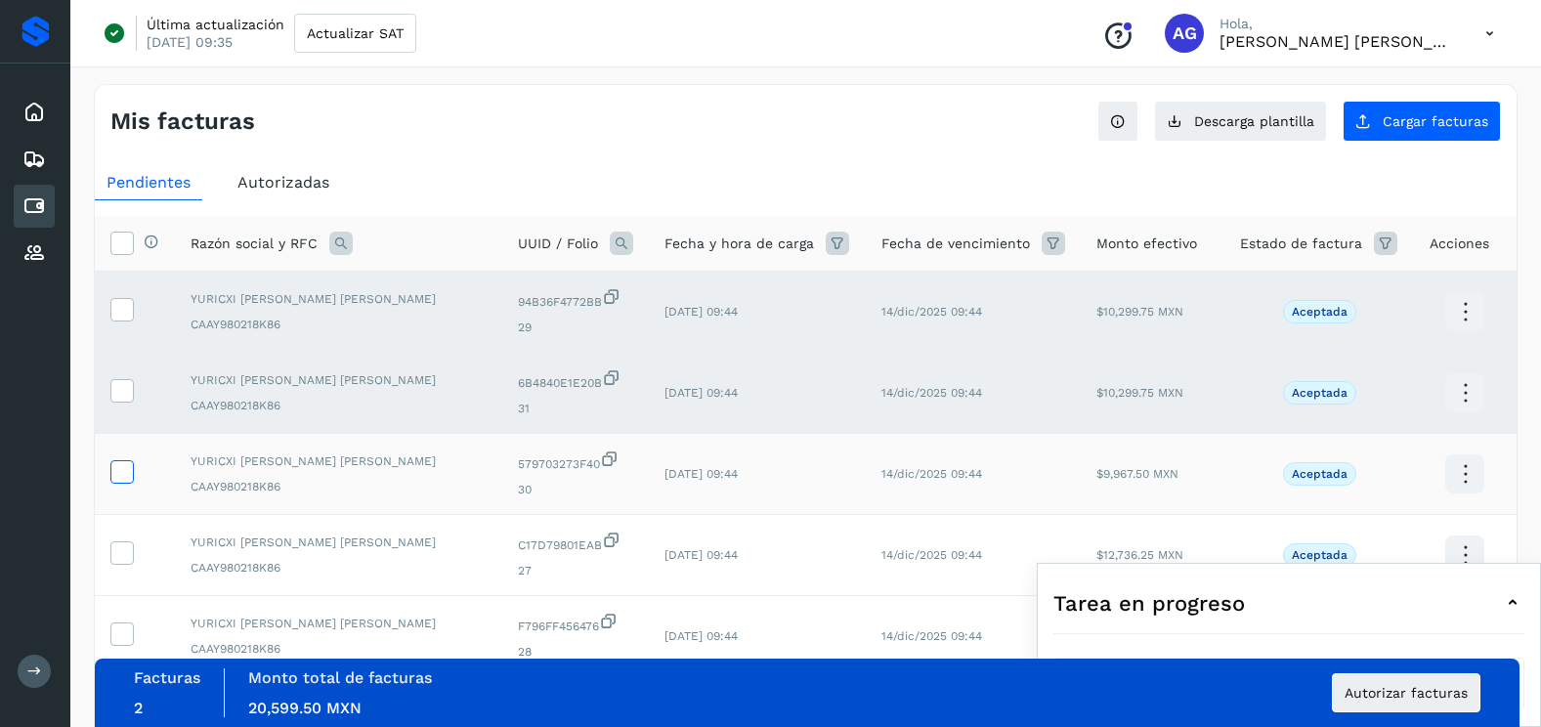
click at [115, 473] on icon at bounding box center [121, 470] width 21 height 21
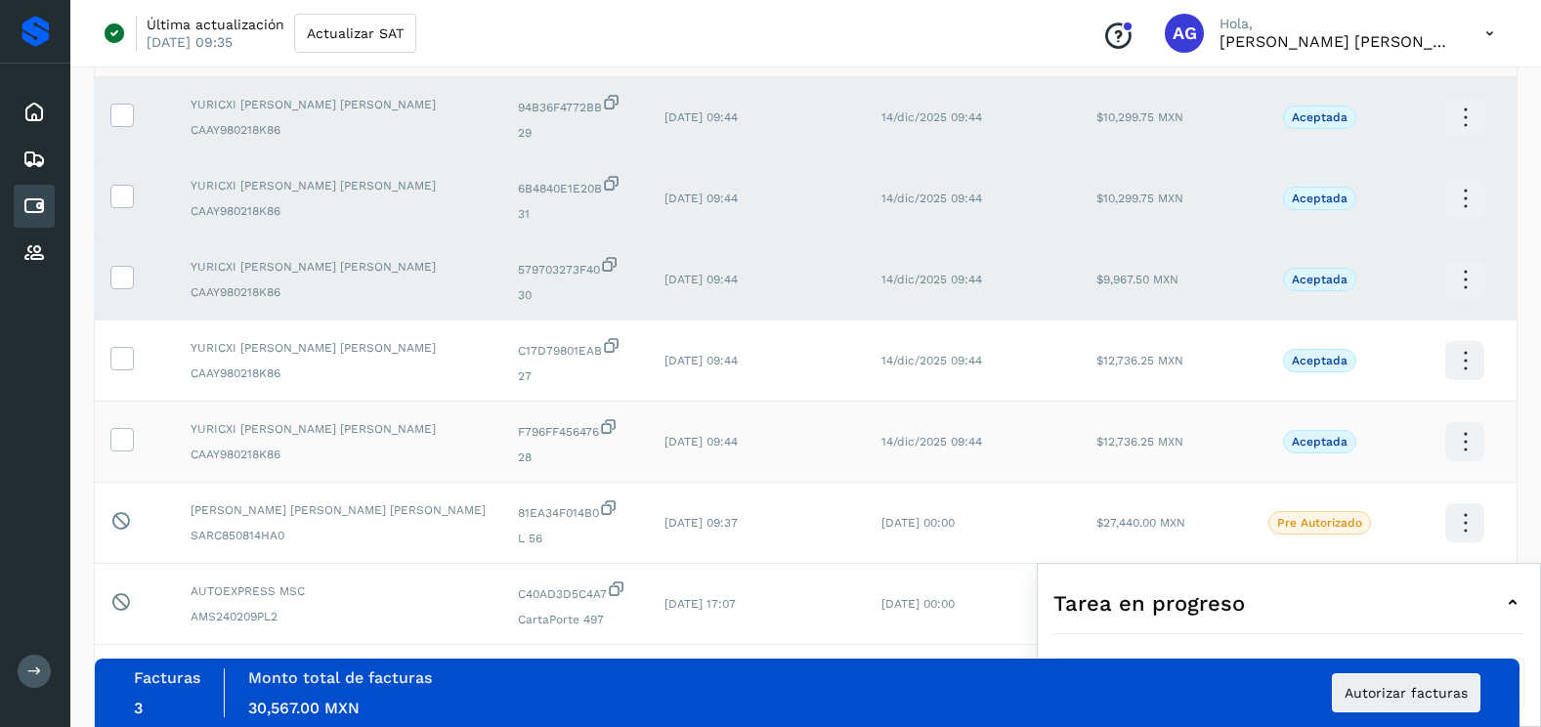
scroll to position [195, 0]
click at [129, 364] on icon at bounding box center [121, 356] width 21 height 21
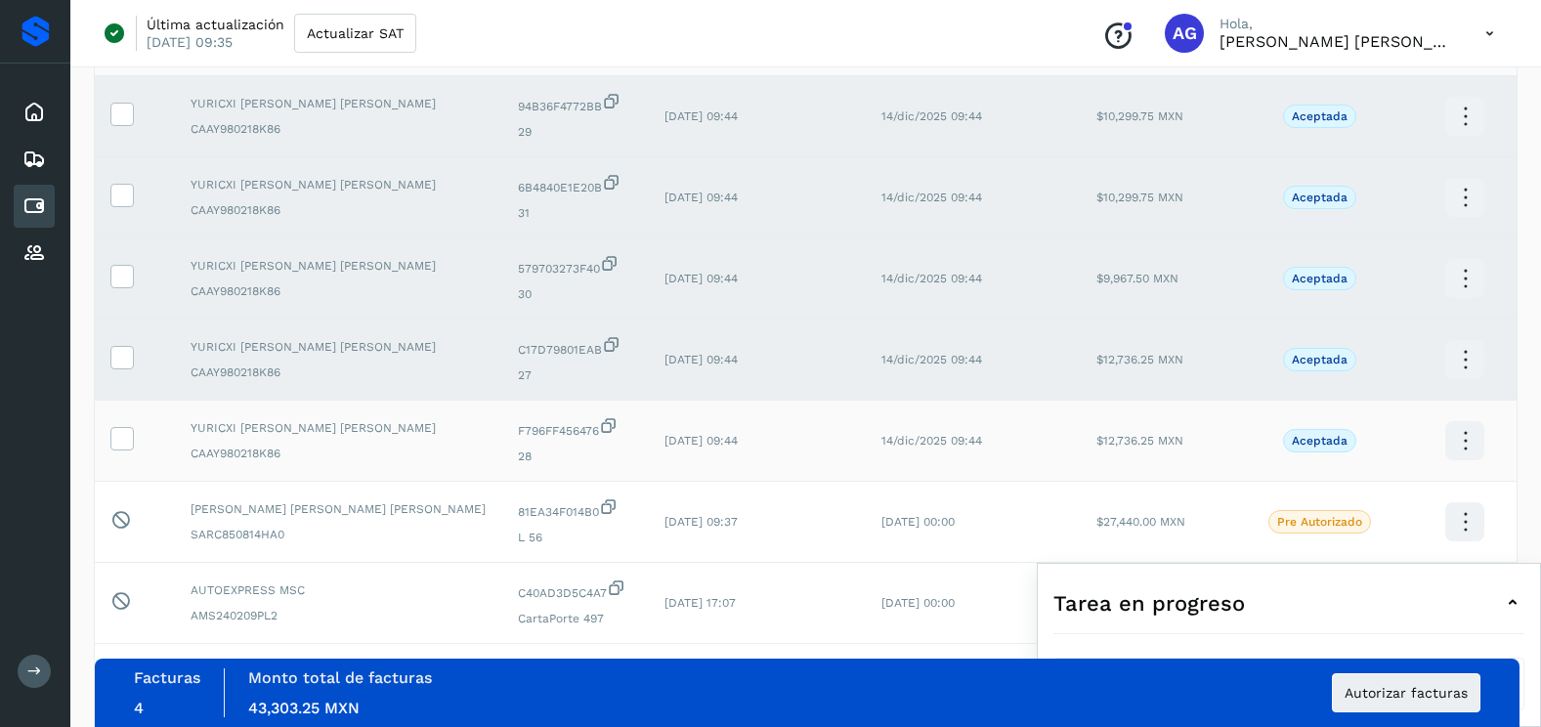
click at [124, 452] on td at bounding box center [135, 441] width 80 height 81
click at [124, 441] on icon at bounding box center [121, 437] width 21 height 21
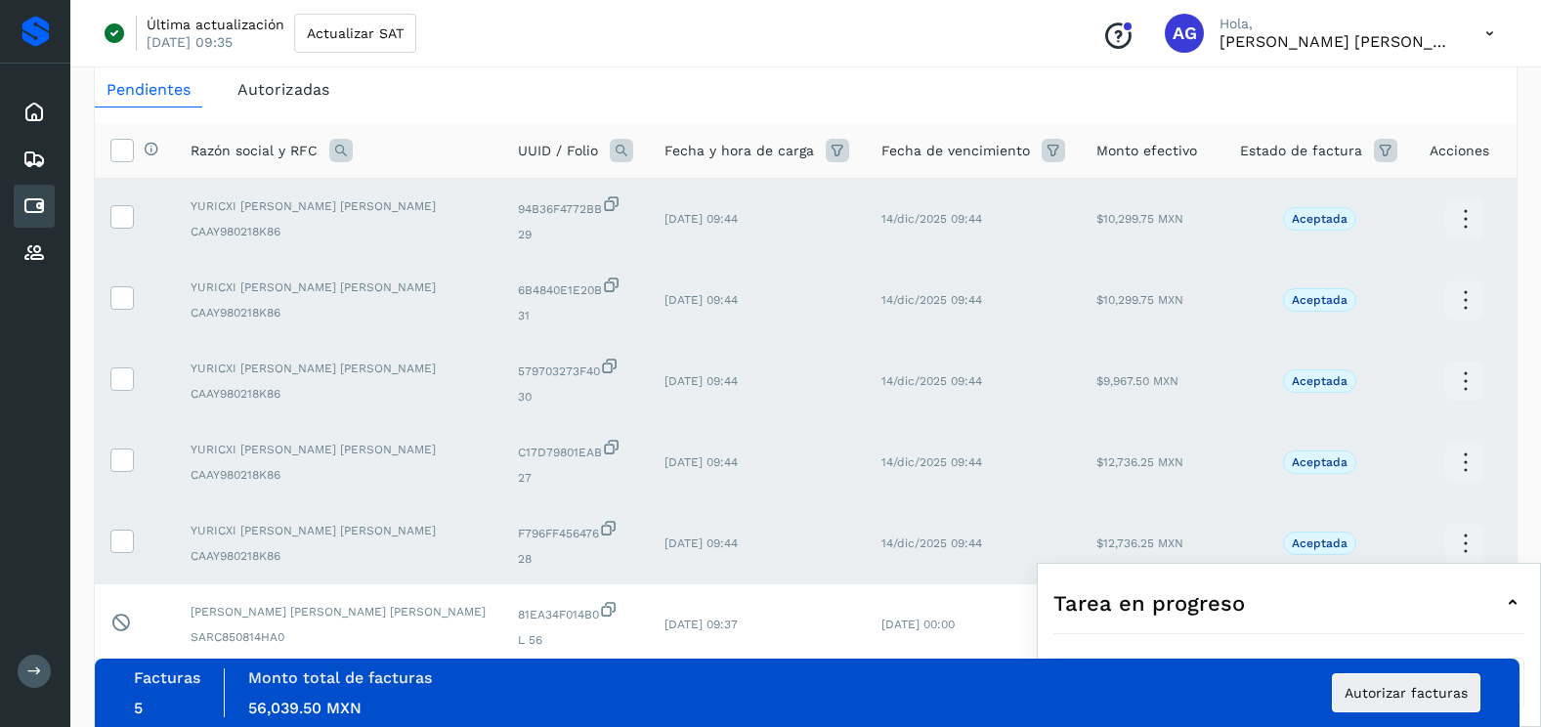
scroll to position [0, 0]
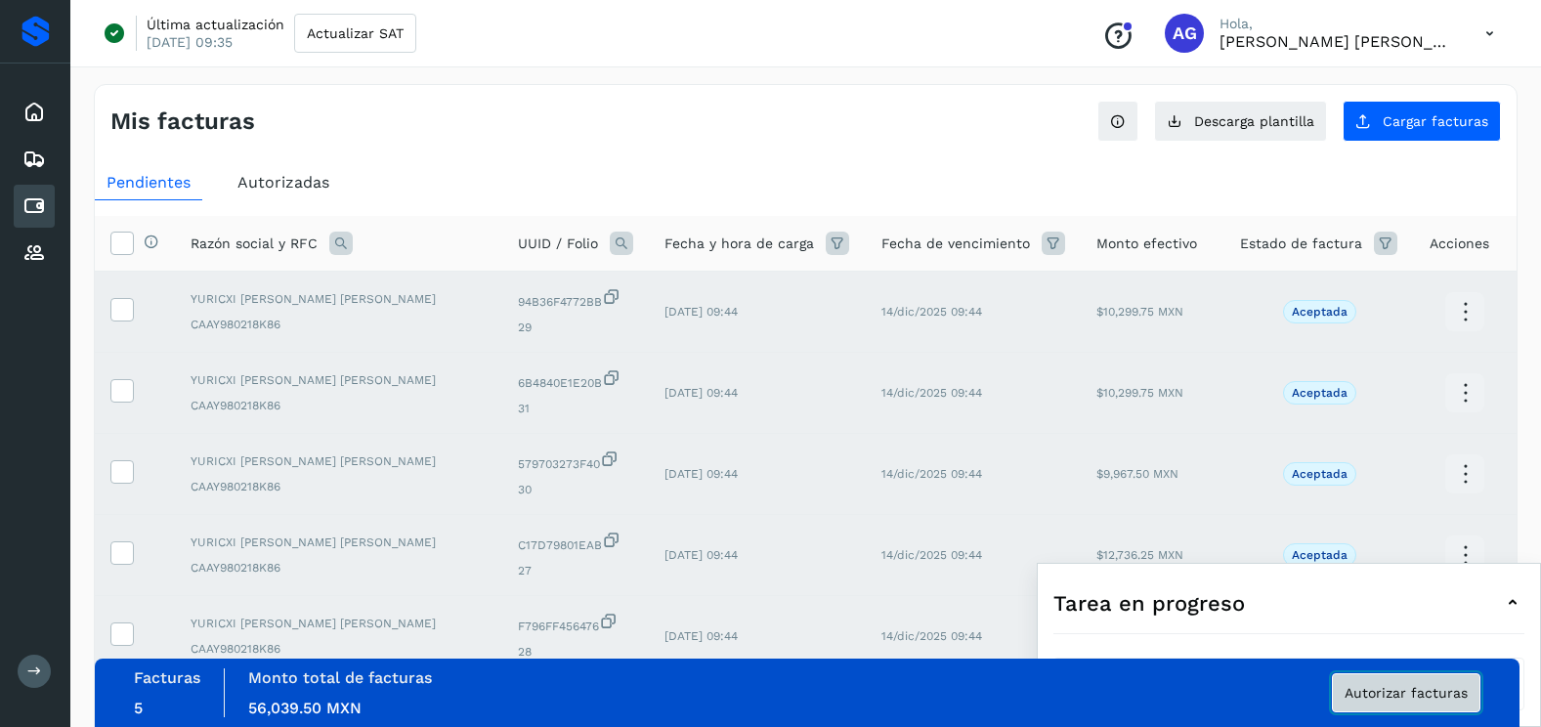
click at [1360, 691] on span "Autorizar facturas" at bounding box center [1405, 693] width 123 height 14
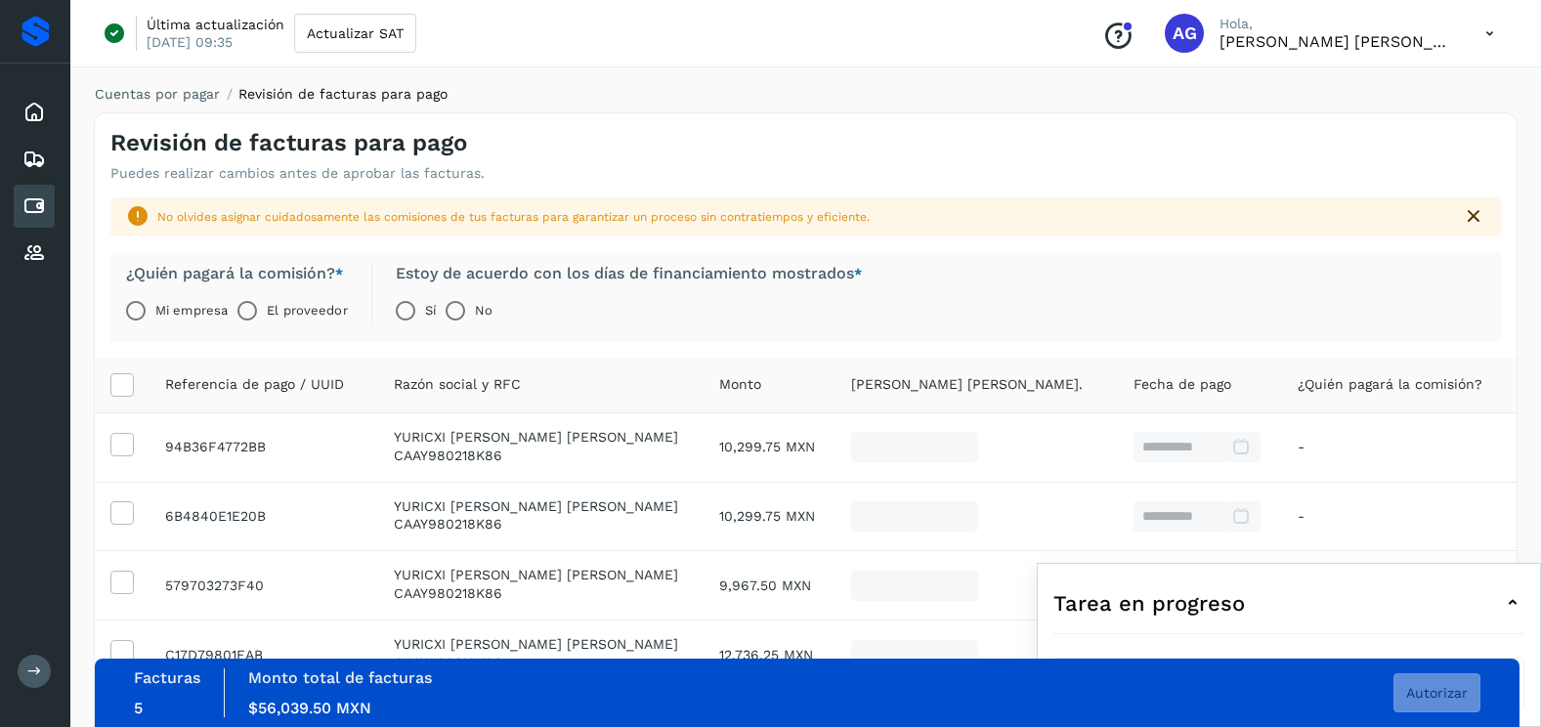
click at [275, 310] on label "El proveedor" at bounding box center [307, 310] width 80 height 39
click at [1441, 702] on button "Autorizar" at bounding box center [1436, 692] width 87 height 39
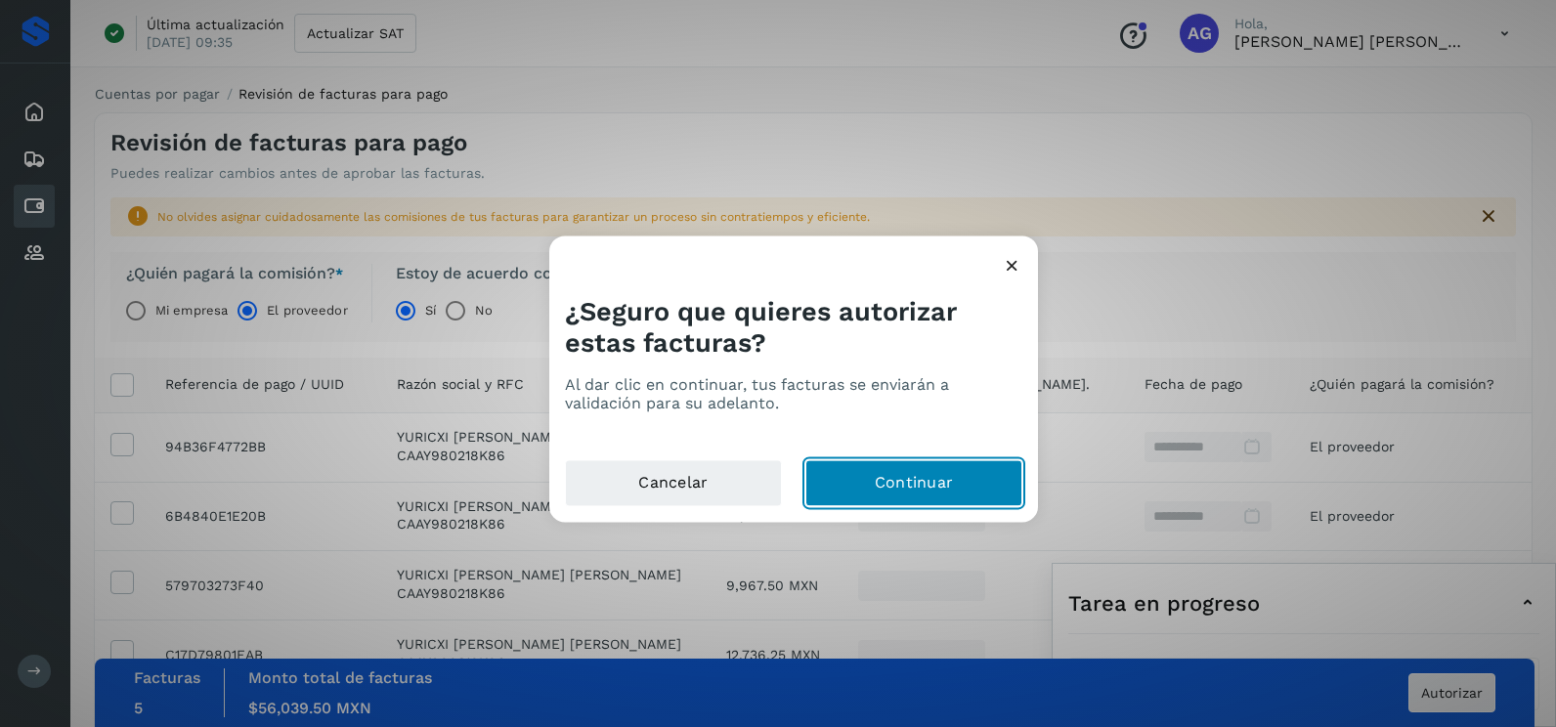
click at [949, 476] on button "Continuar" at bounding box center [913, 483] width 217 height 47
